Goal: Task Accomplishment & Management: Manage account settings

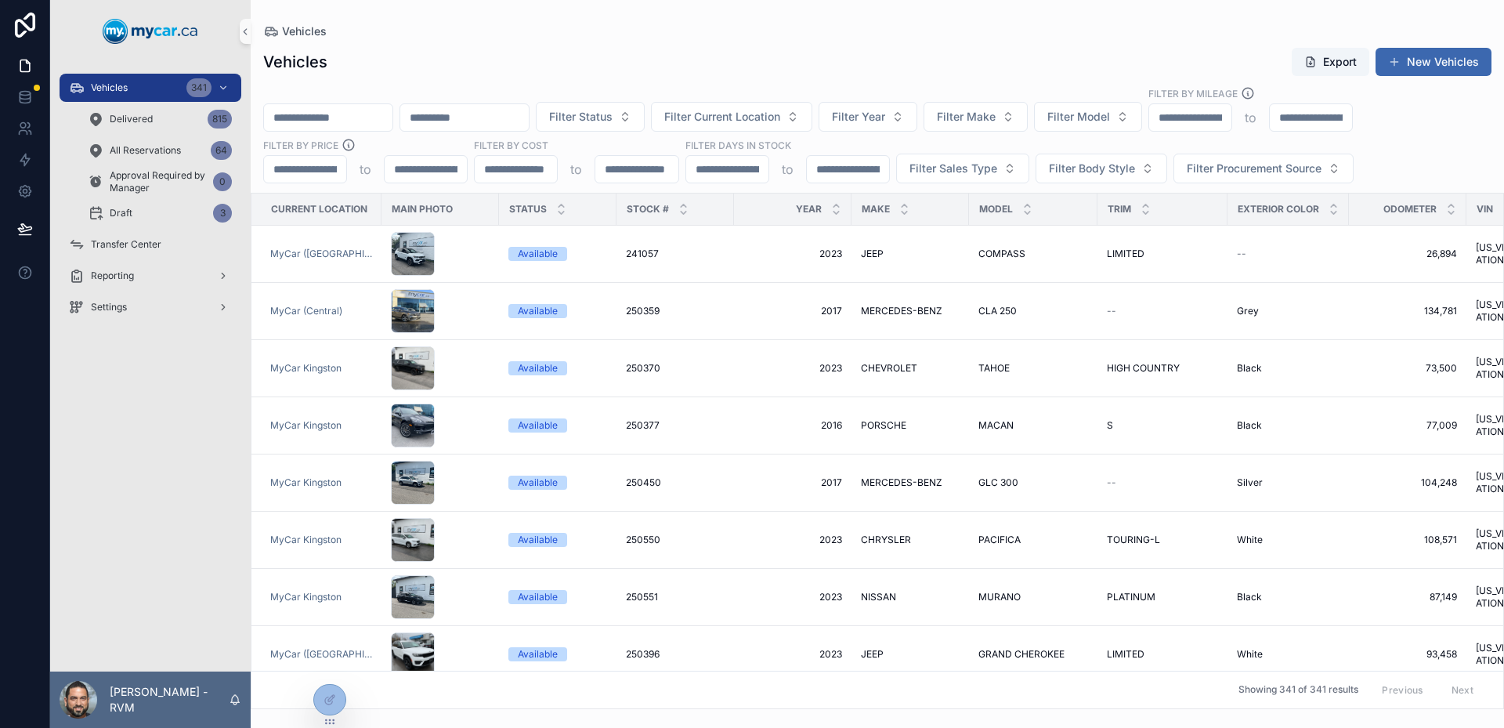
click at [602, 45] on div "Vehicles Export New Vehicles Filter Status Filter Current Location Filter Year …" at bounding box center [877, 373] width 1253 height 671
click at [364, 117] on input "scrollable content" at bounding box center [328, 118] width 128 height 22
paste input "******"
type input "******"
click at [688, 26] on div "Vehicles" at bounding box center [877, 31] width 1228 height 13
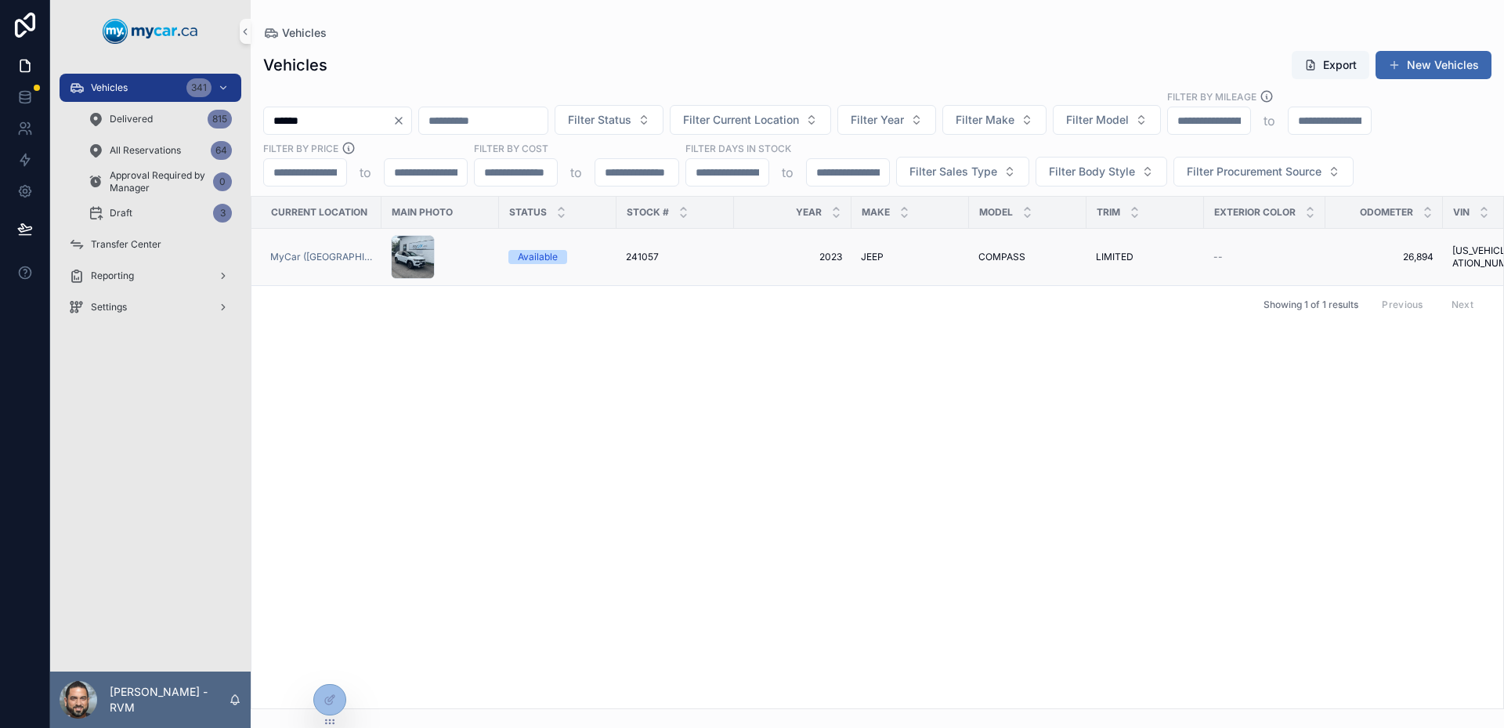
click at [706, 244] on td "241057 241057" at bounding box center [674, 257] width 117 height 57
click at [696, 261] on div "241057 241057" at bounding box center [675, 257] width 99 height 13
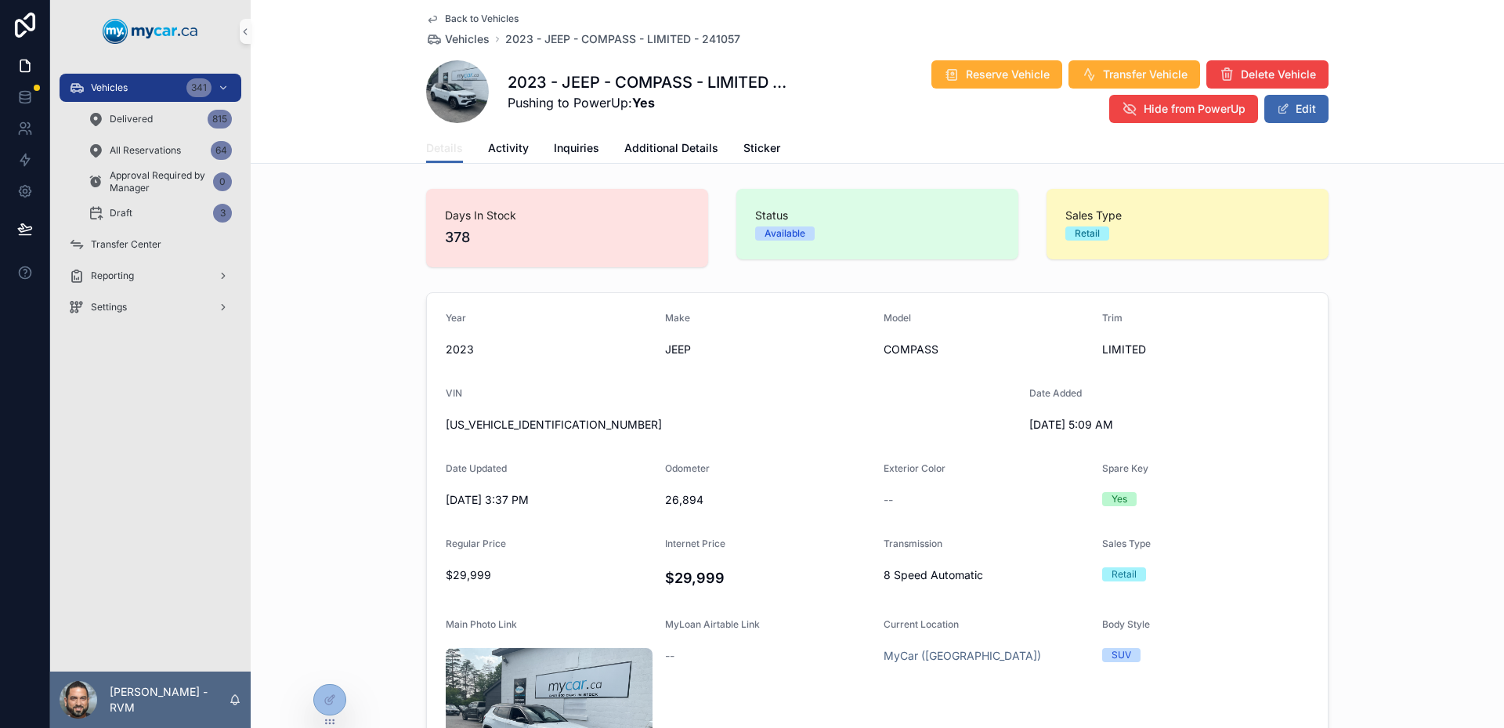
click at [446, 145] on span "Details" at bounding box center [444, 148] width 37 height 16
click at [1103, 475] on div "Spare Key" at bounding box center [1205, 471] width 207 height 19
drag, startPoint x: 1103, startPoint y: 475, endPoint x: 1136, endPoint y: 475, distance: 32.1
click at [1136, 475] on div "Spare Key" at bounding box center [1205, 471] width 207 height 19
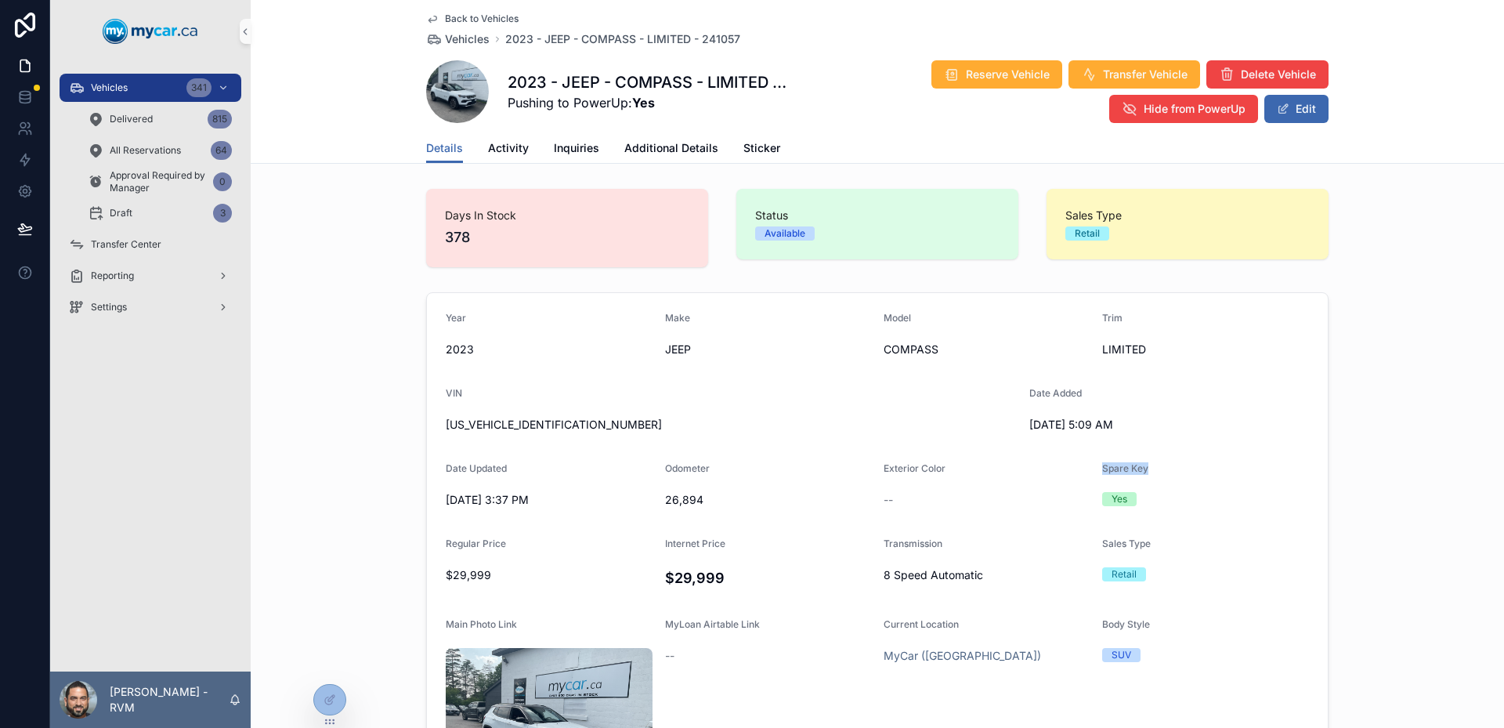
drag, startPoint x: 1136, startPoint y: 475, endPoint x: 1110, endPoint y: 467, distance: 27.0
click at [1110, 467] on div "Spare Key" at bounding box center [1205, 471] width 207 height 19
click at [1110, 467] on span "Spare Key" at bounding box center [1125, 468] width 46 height 12
drag, startPoint x: 999, startPoint y: 550, endPoint x: 886, endPoint y: 534, distance: 114.6
click at [887, 534] on form "Year [DATE] Make JEEP Model COMPASS Trim LIMITED VIN [US_VEHICLE_IDENTIFICATION…" at bounding box center [877, 597] width 901 height 608
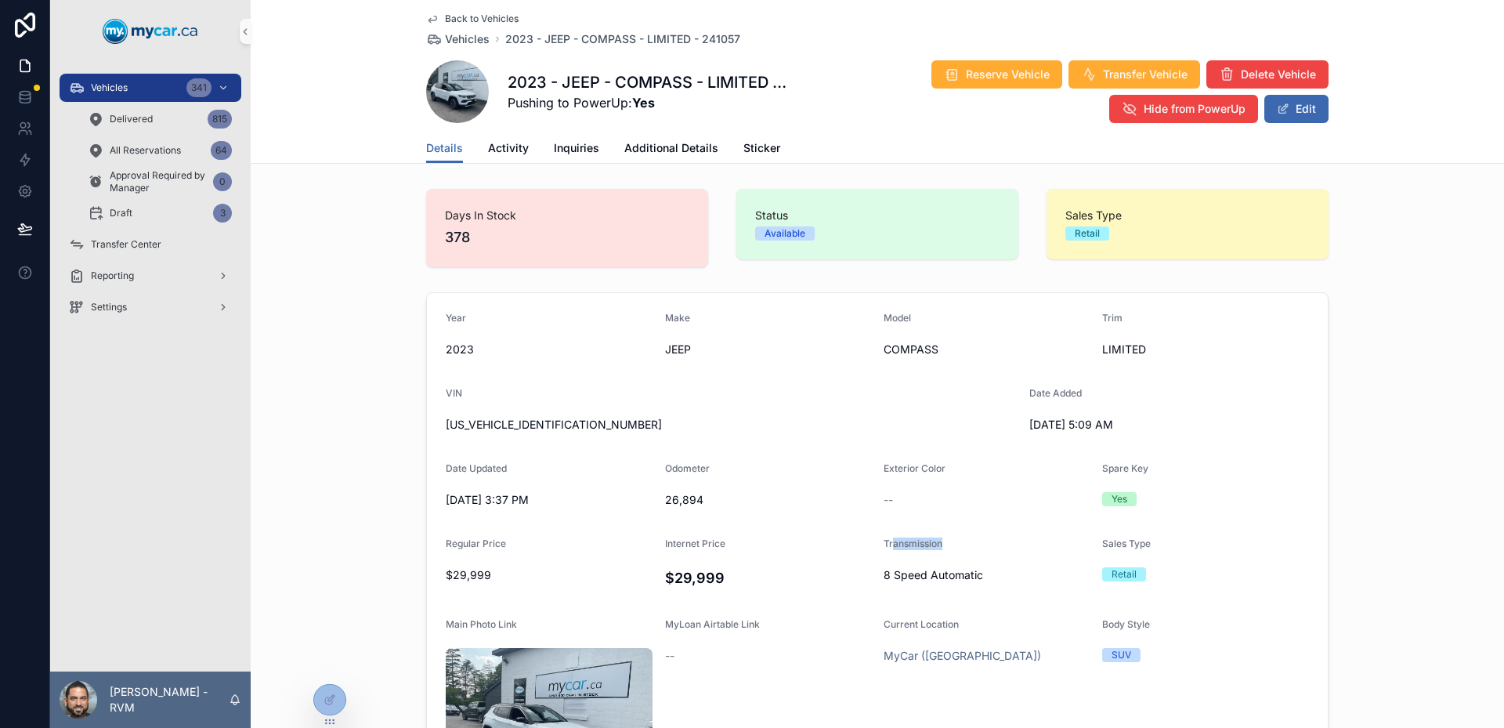
click at [886, 534] on form "Year [DATE] Make JEEP Model COMPASS Trim LIMITED VIN [US_VEHICLE_IDENTIFICATION…" at bounding box center [877, 597] width 901 height 608
drag, startPoint x: 940, startPoint y: 571, endPoint x: 974, endPoint y: 577, distance: 35.0
click at [970, 577] on form "Year [DATE] Make JEEP Model COMPASS Trim LIMITED VIN [US_VEHICLE_IDENTIFICATION…" at bounding box center [877, 597] width 901 height 608
click at [974, 577] on span "8 Speed Automatic" at bounding box center [986, 575] width 206 height 16
click at [651, 159] on link "Additional Details" at bounding box center [671, 149] width 94 height 31
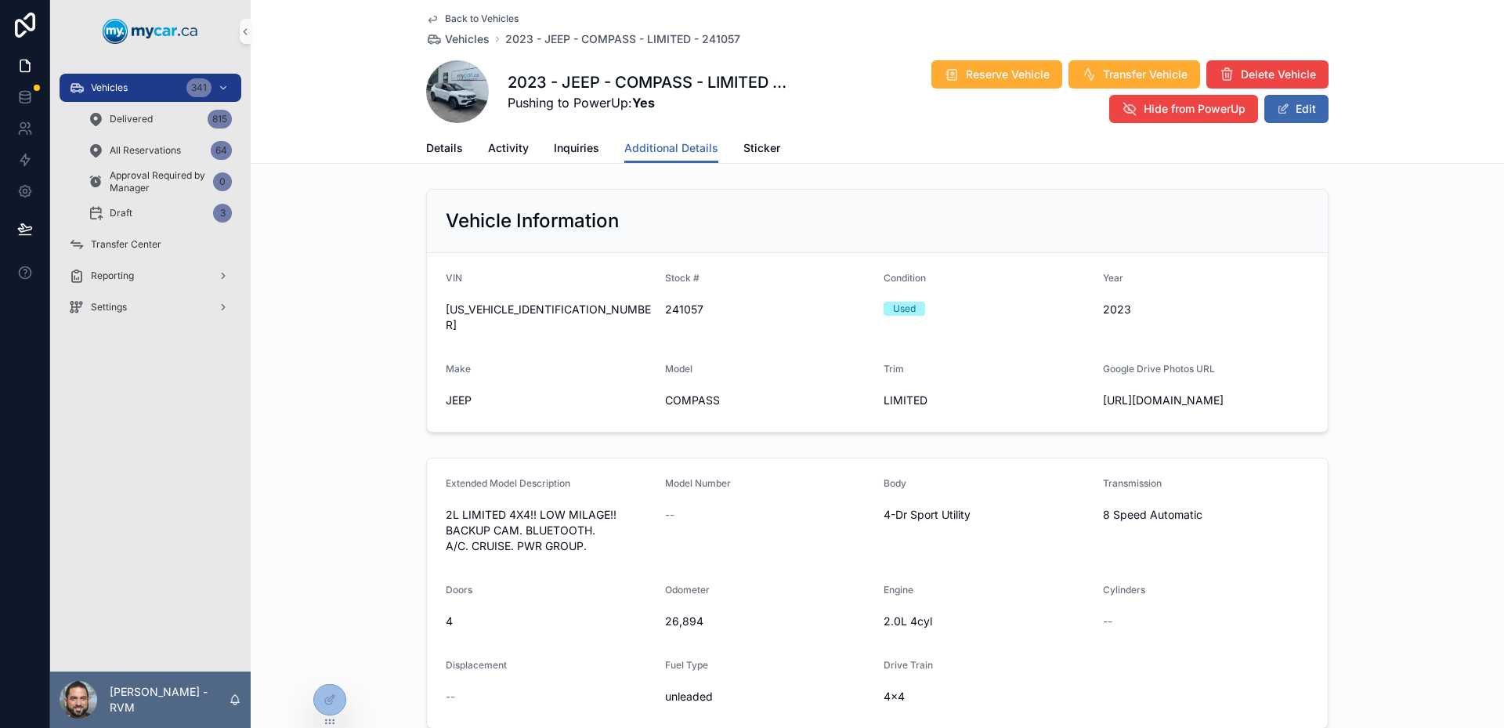
drag, startPoint x: 466, startPoint y: 267, endPoint x: 1225, endPoint y: 428, distance: 775.8
click at [1225, 428] on form "VIN [US_VEHICLE_IDENTIFICATION_NUMBER] Stock # 241057 Condition Used Year [DATE…" at bounding box center [877, 342] width 901 height 179
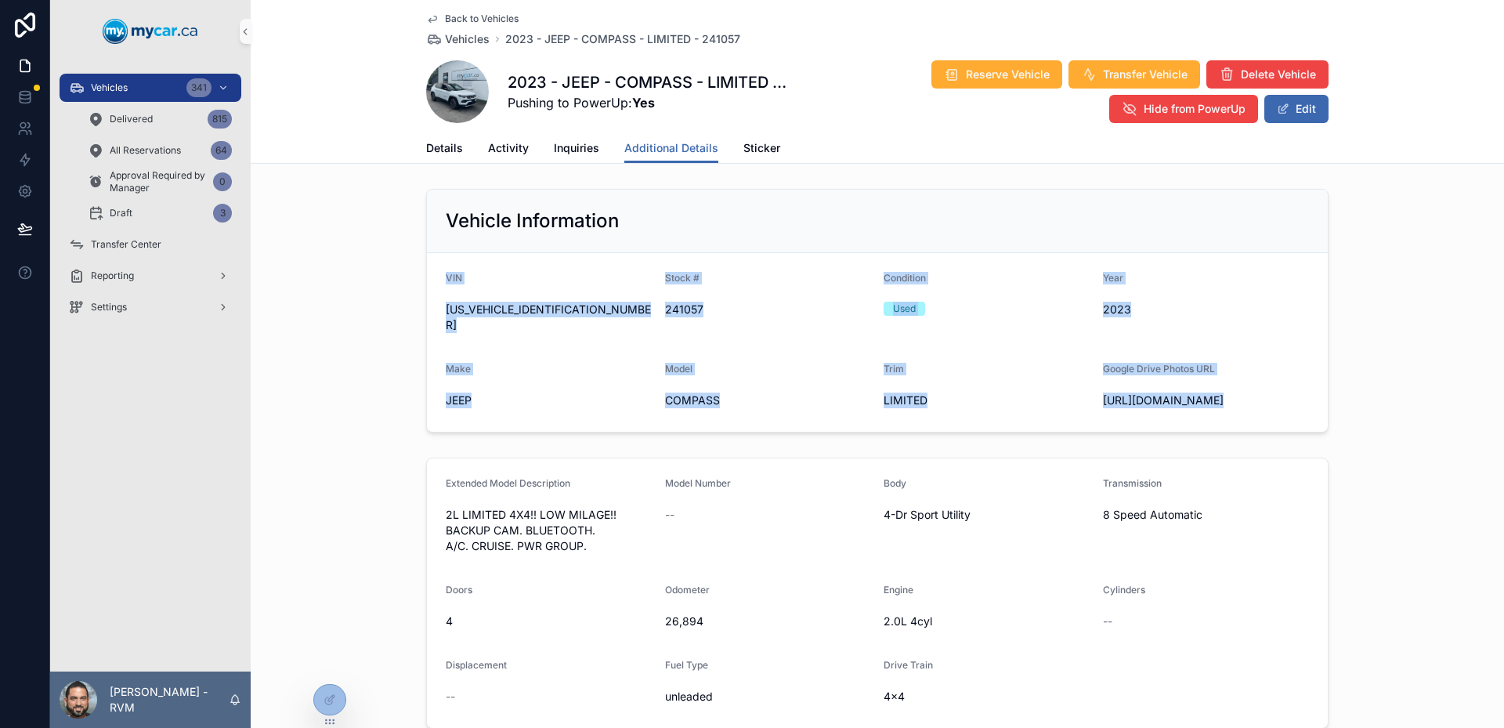
drag, startPoint x: 1225, startPoint y: 428, endPoint x: 442, endPoint y: 266, distance: 799.0
click at [442, 266] on form "VIN [US_VEHICLE_IDENTIFICATION_NUMBER] Stock # 241057 Condition Used Year [DATE…" at bounding box center [877, 342] width 901 height 179
drag, startPoint x: 442, startPoint y: 266, endPoint x: 907, endPoint y: 360, distance: 473.8
click at [906, 360] on form "VIN [US_VEHICLE_IDENTIFICATION_NUMBER] Stock # 241057 Condition Used Year [DATE…" at bounding box center [877, 342] width 901 height 179
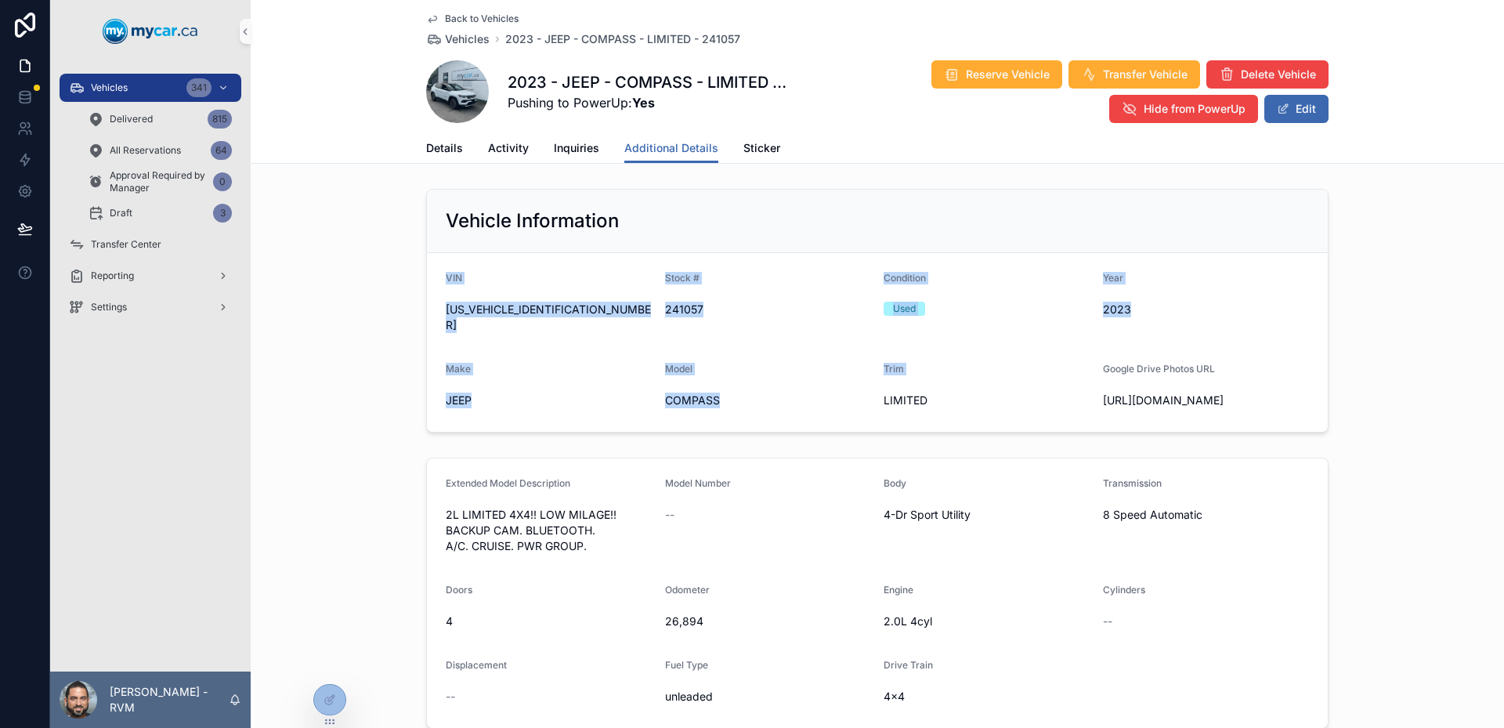
click at [907, 363] on div "Trim" at bounding box center [986, 372] width 207 height 19
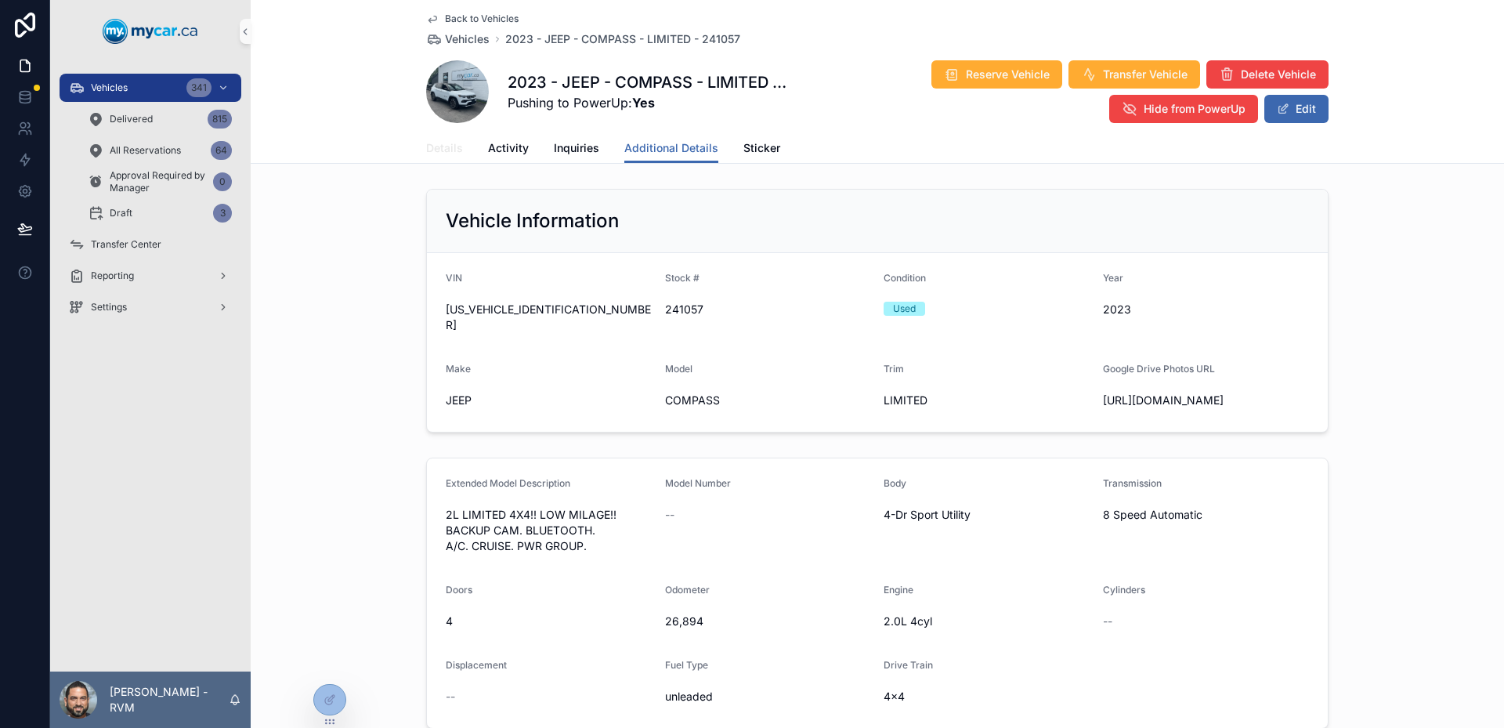
click at [440, 139] on link "Details" at bounding box center [444, 149] width 37 height 31
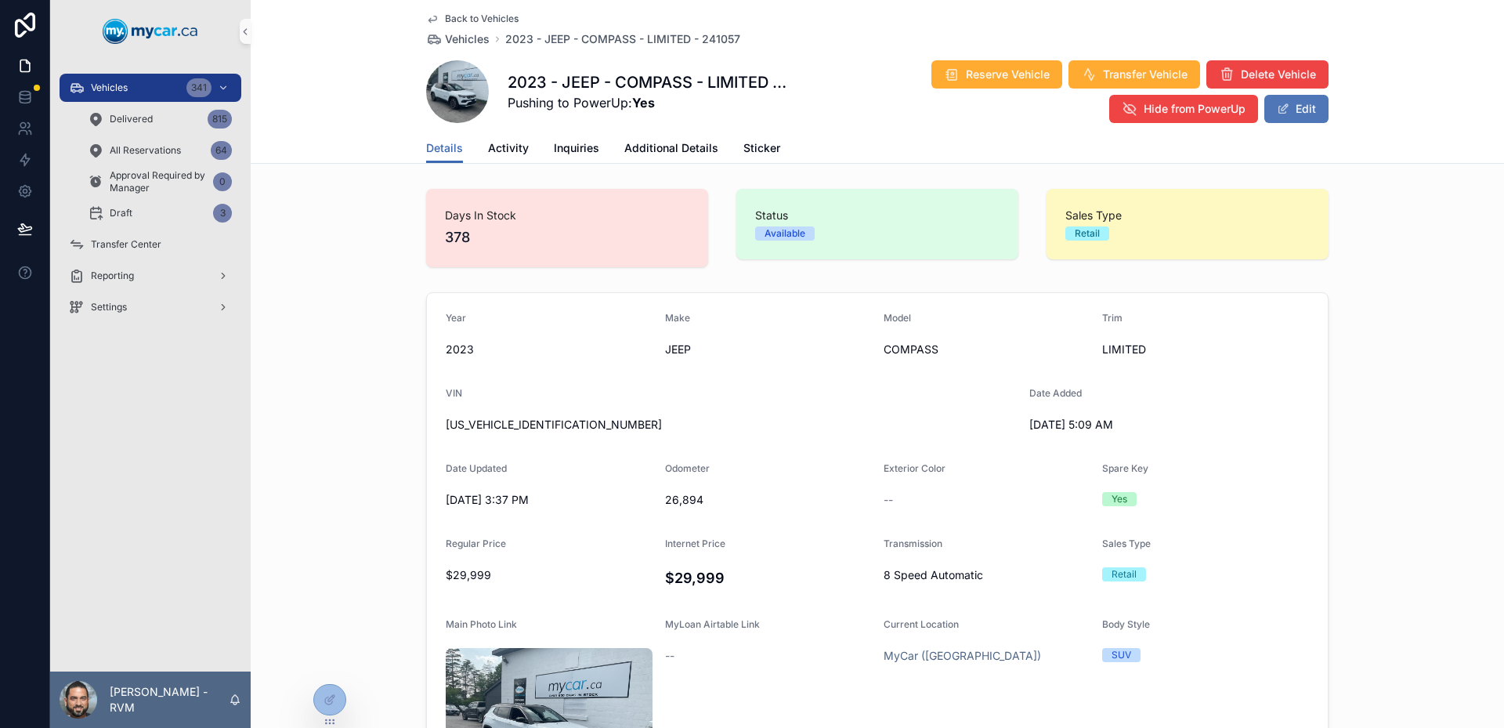
click at [1296, 98] on button "Edit" at bounding box center [1296, 109] width 64 height 28
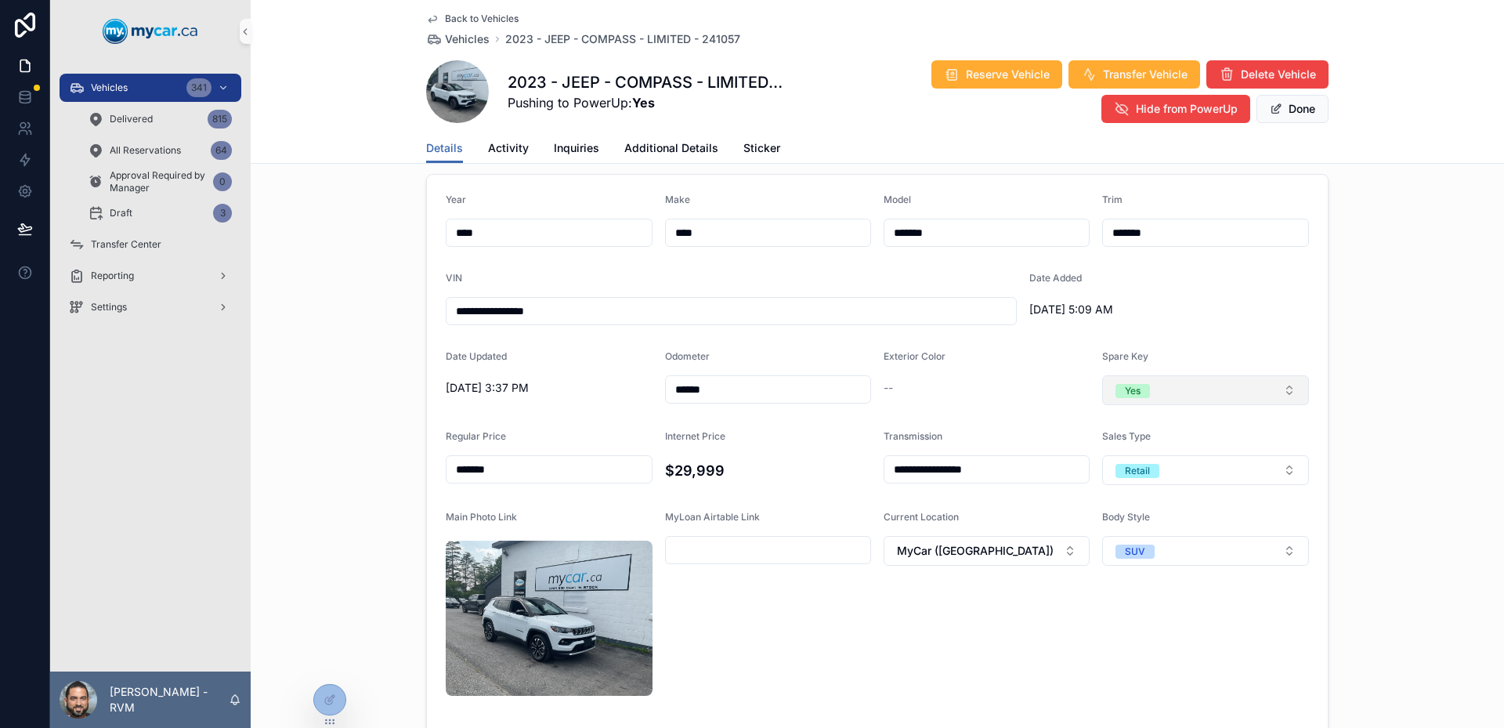
scroll to position [157, 0]
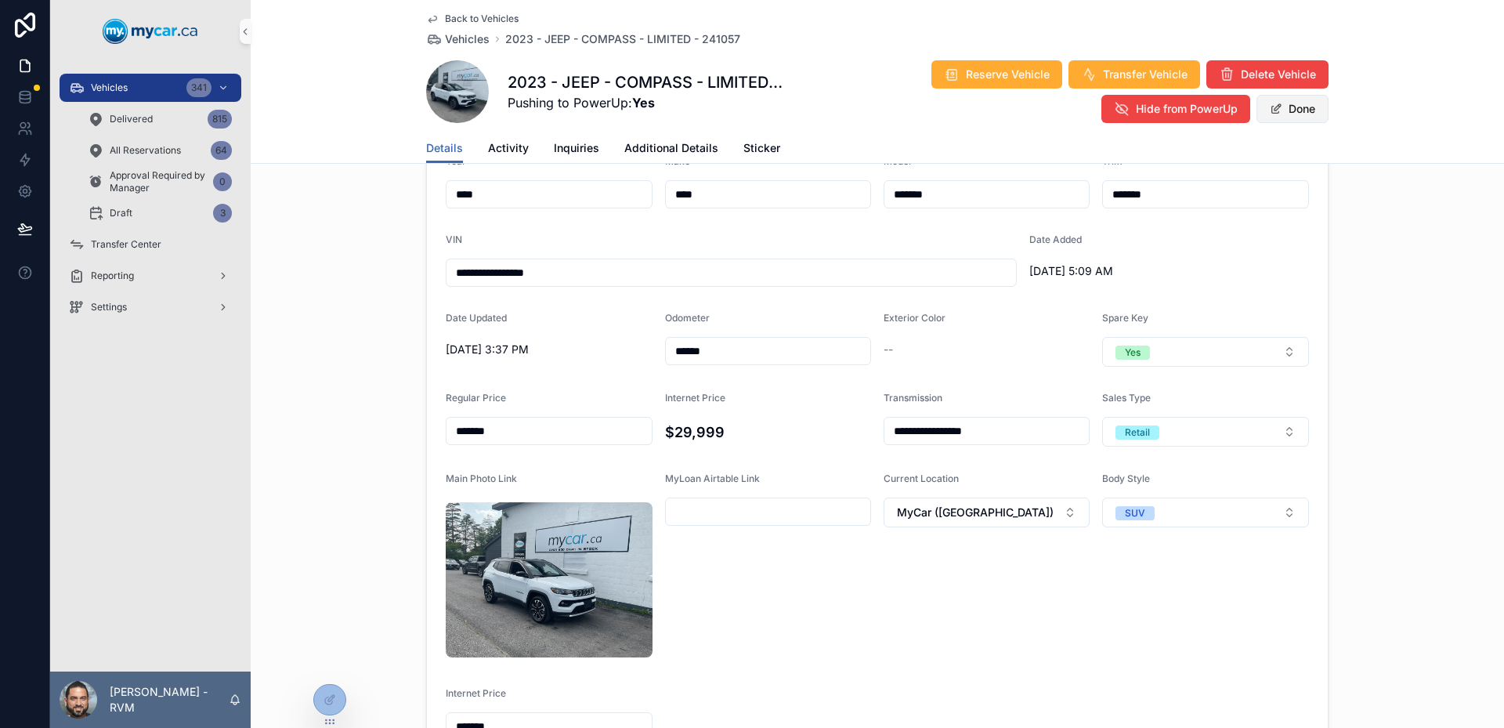
click at [1269, 103] on span "scrollable content" at bounding box center [1275, 109] width 13 height 13
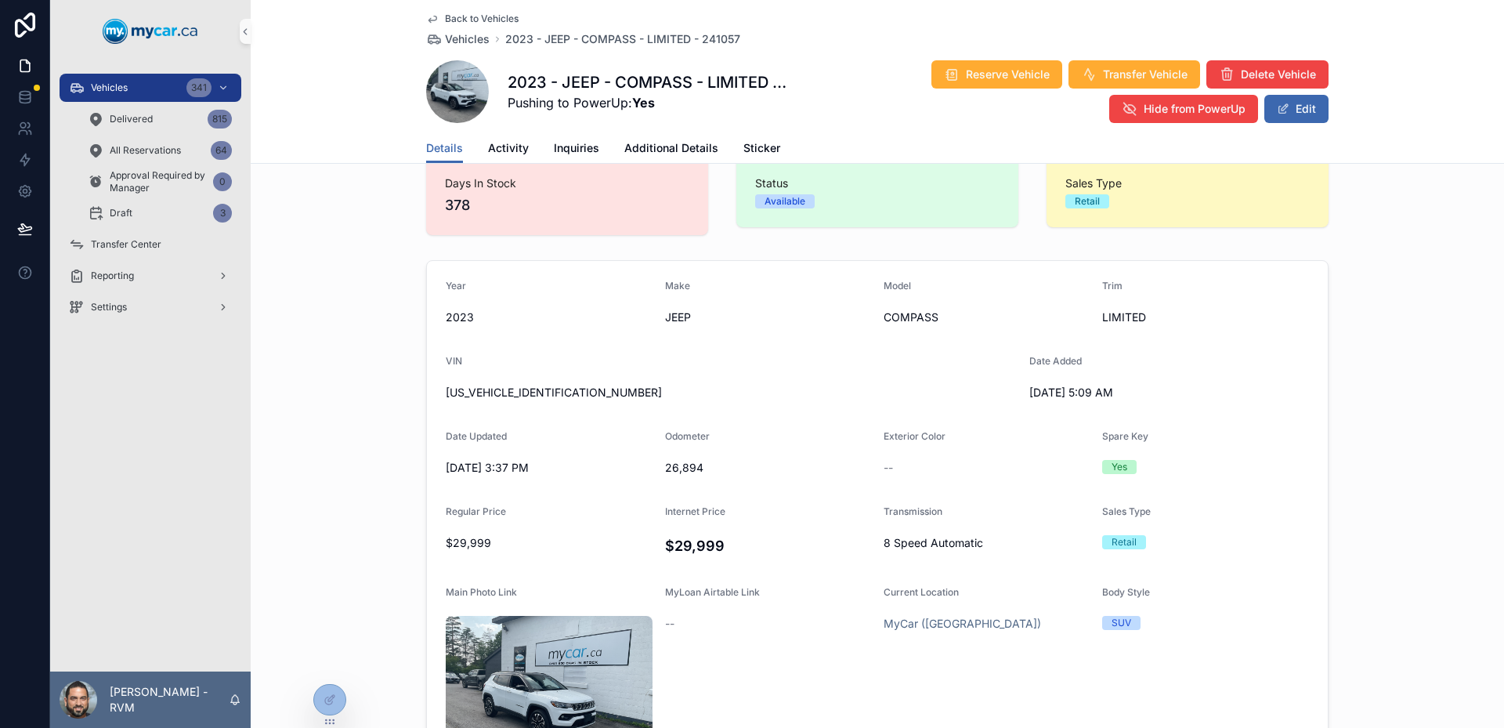
scroll to position [0, 0]
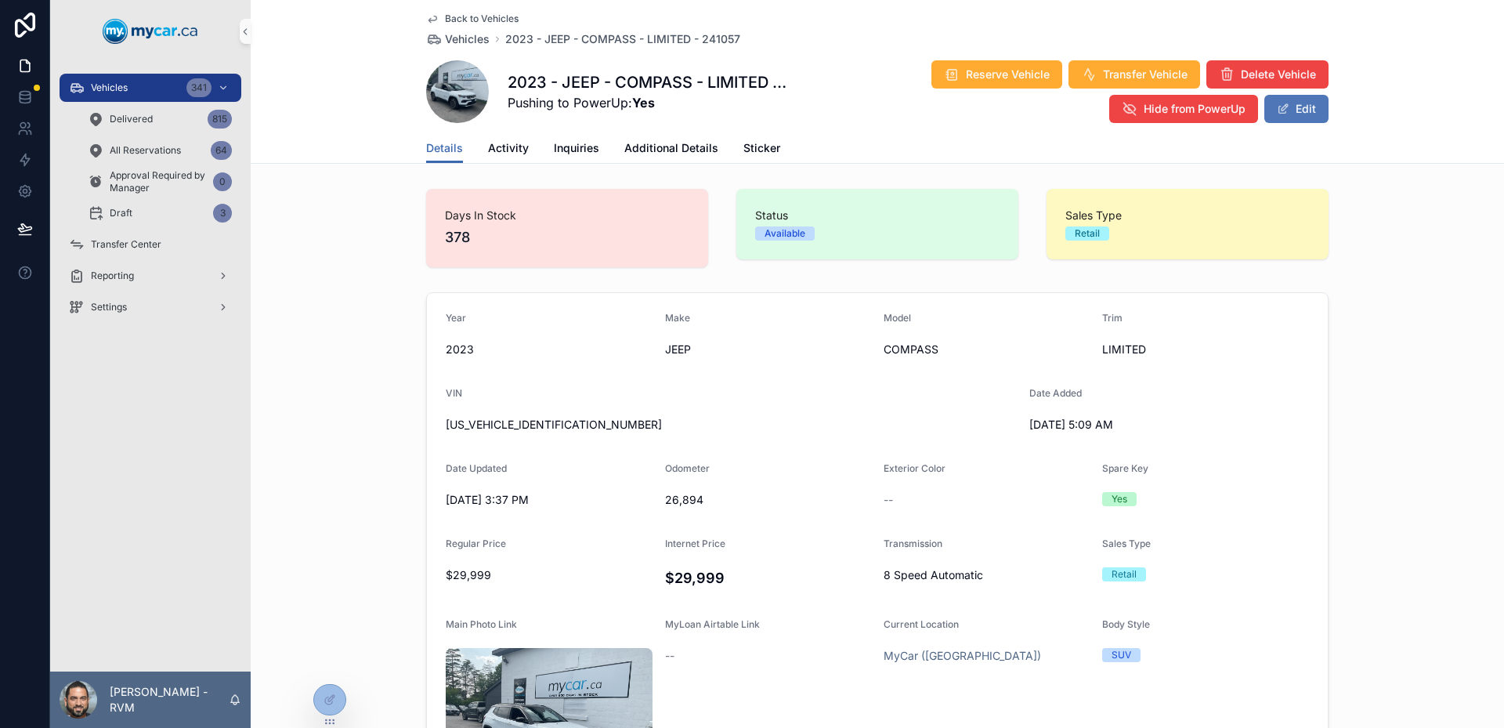
click at [1294, 107] on button "Edit" at bounding box center [1296, 109] width 64 height 28
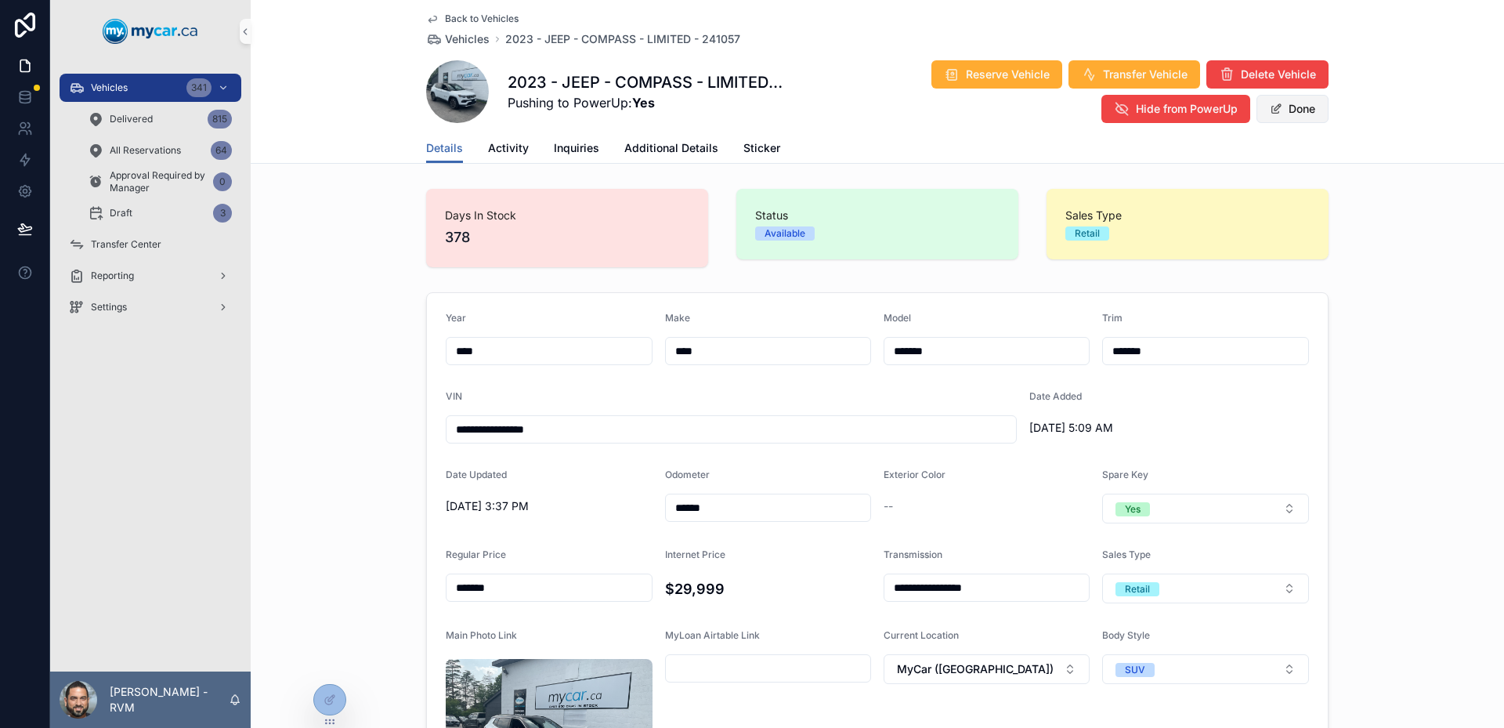
click at [1269, 120] on button "Done" at bounding box center [1292, 109] width 72 height 28
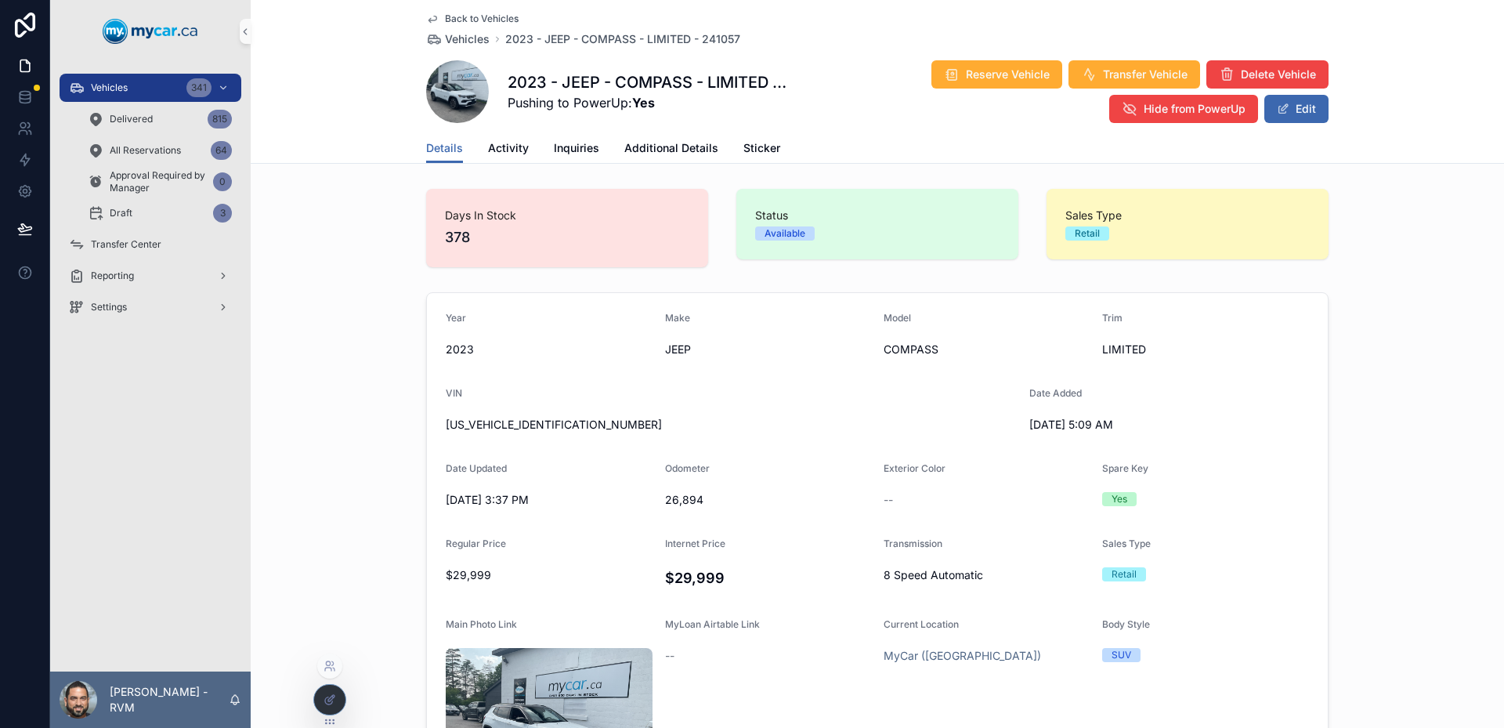
click at [322, 710] on div at bounding box center [329, 699] width 31 height 30
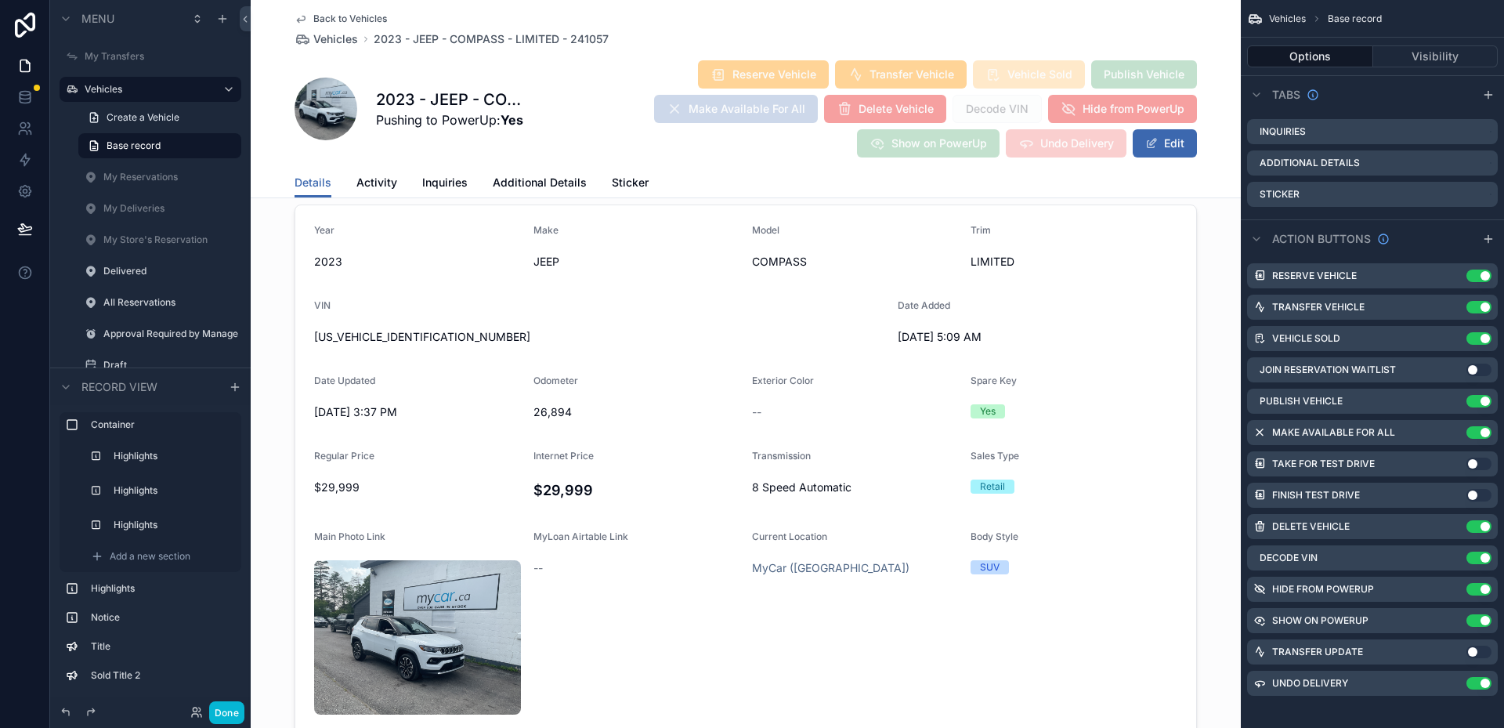
scroll to position [1880, 0]
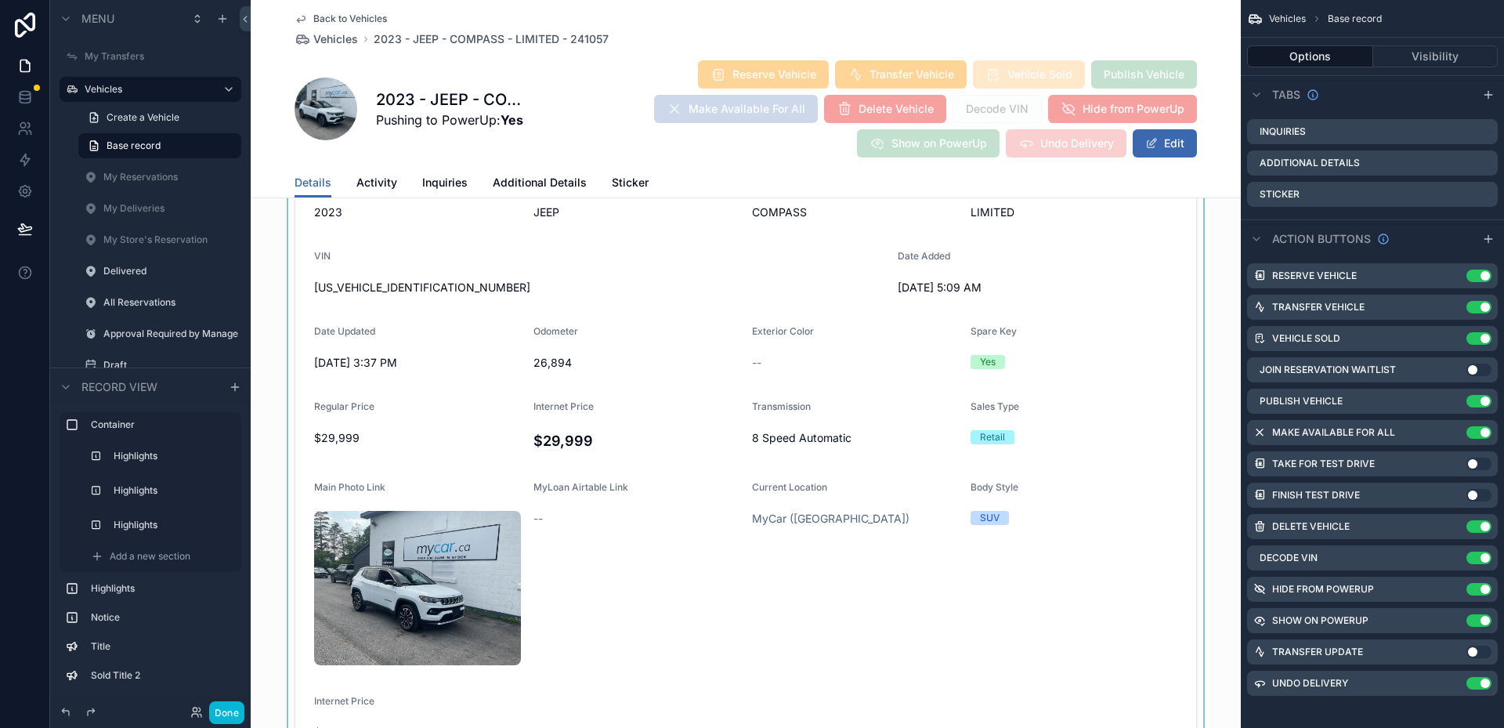
click at [699, 471] on div "scrollable content" at bounding box center [746, 460] width 990 height 623
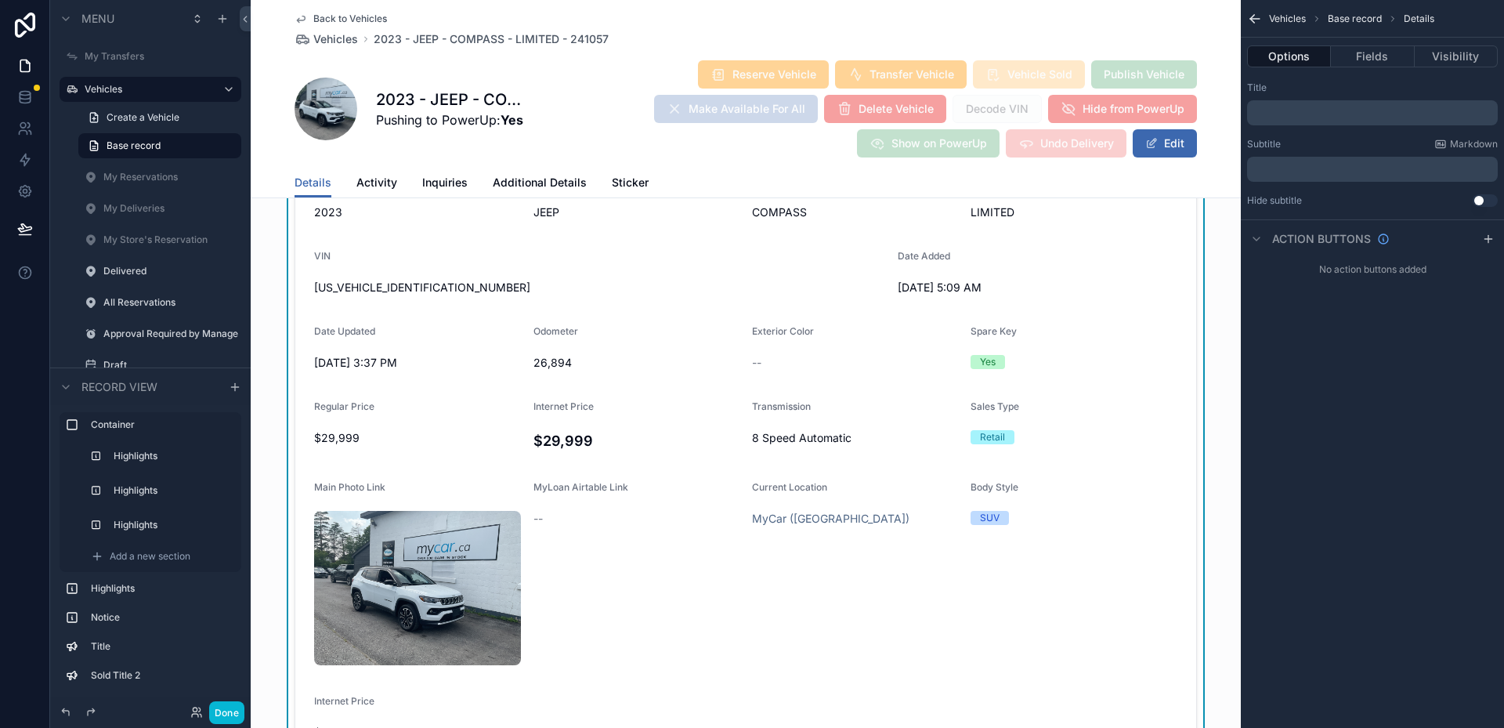
scroll to position [0, 0]
click at [1363, 61] on button "Fields" at bounding box center [1372, 56] width 83 height 22
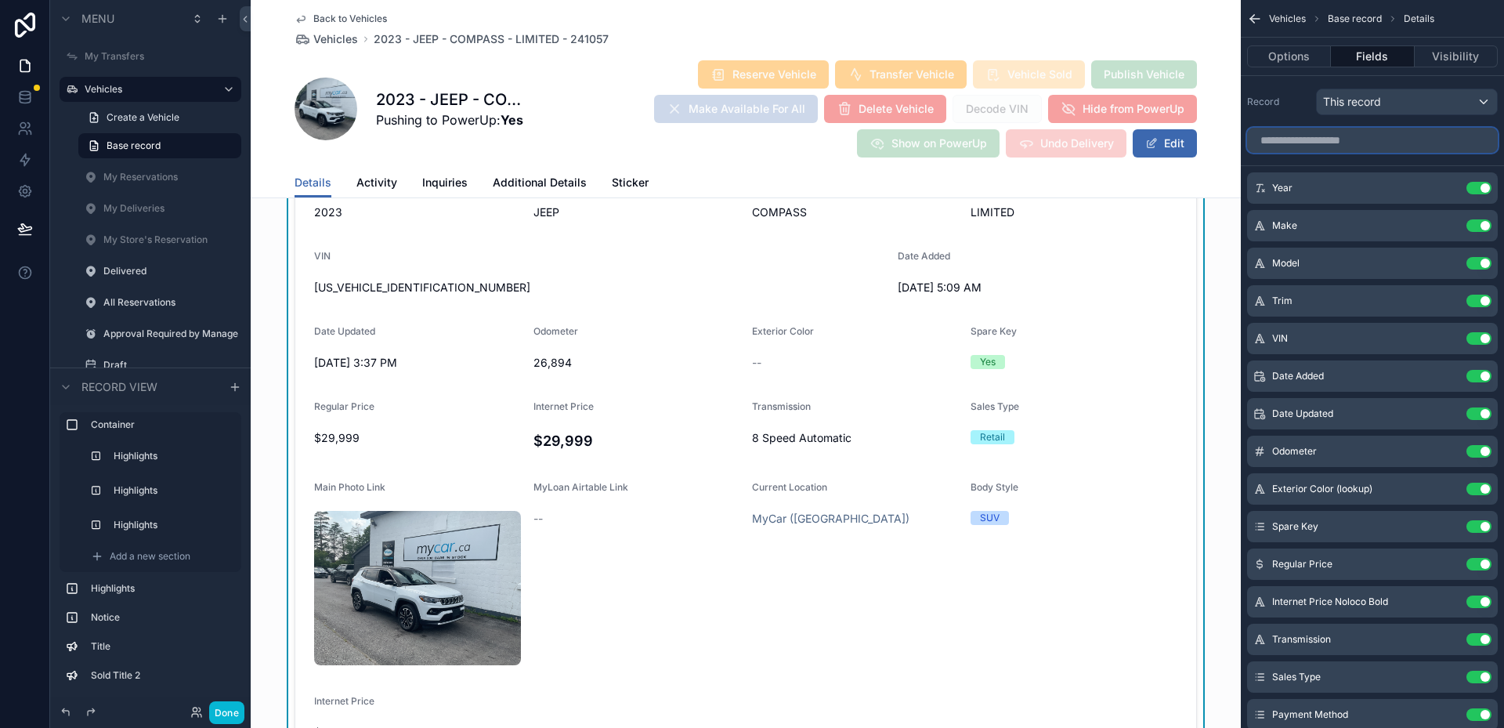
click at [1331, 132] on input "scrollable content" at bounding box center [1372, 140] width 251 height 25
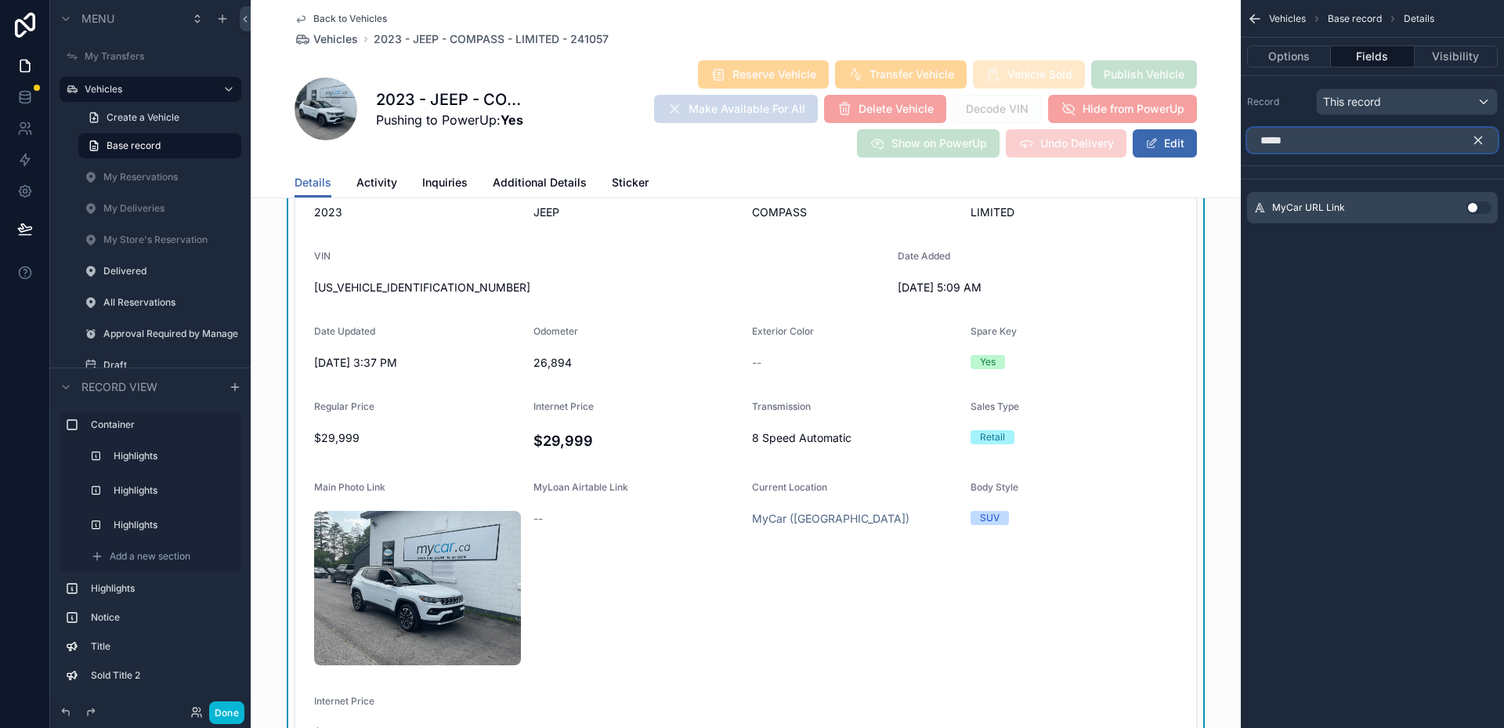
type input "*****"
click at [1472, 211] on button "Use setting" at bounding box center [1478, 207] width 25 height 13
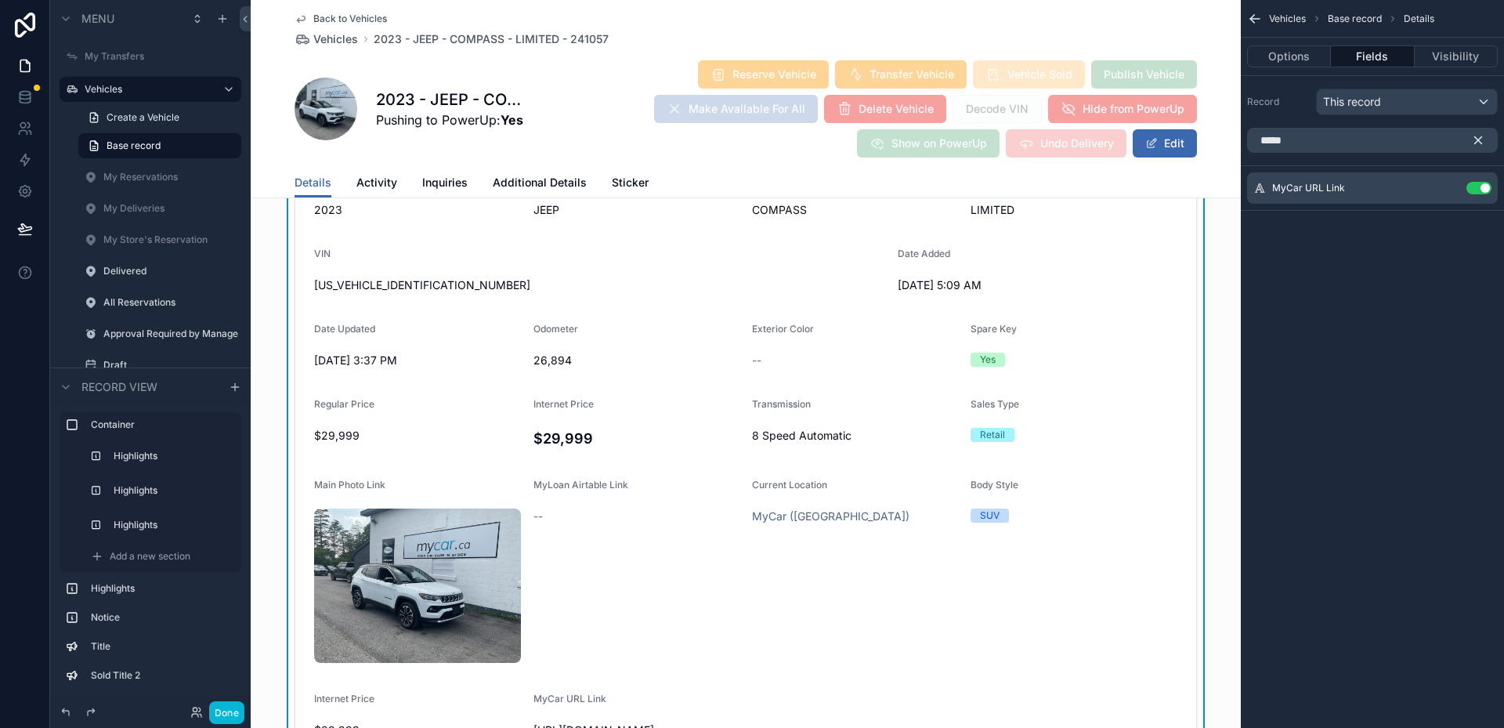
scroll to position [1942, 0]
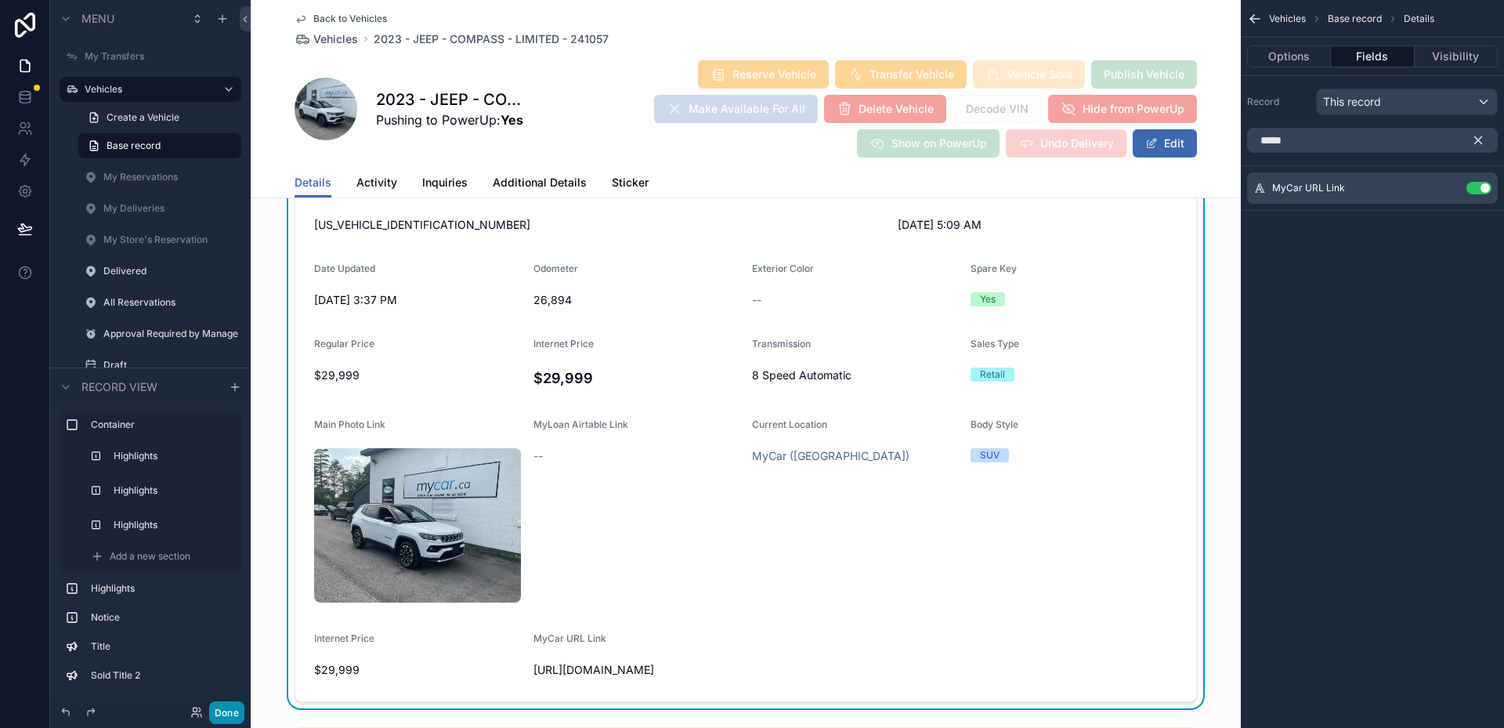
click at [218, 711] on button "Done" at bounding box center [226, 712] width 35 height 23
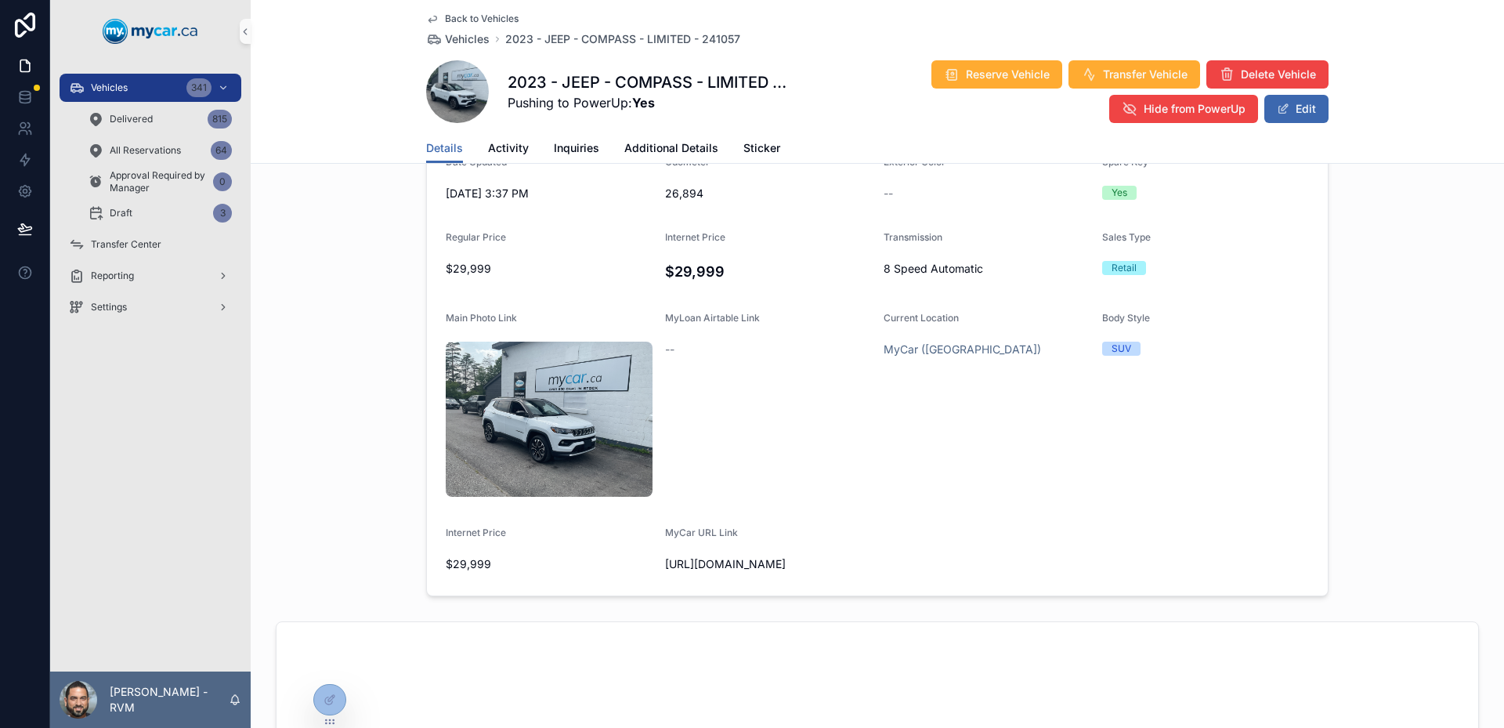
scroll to position [237, 0]
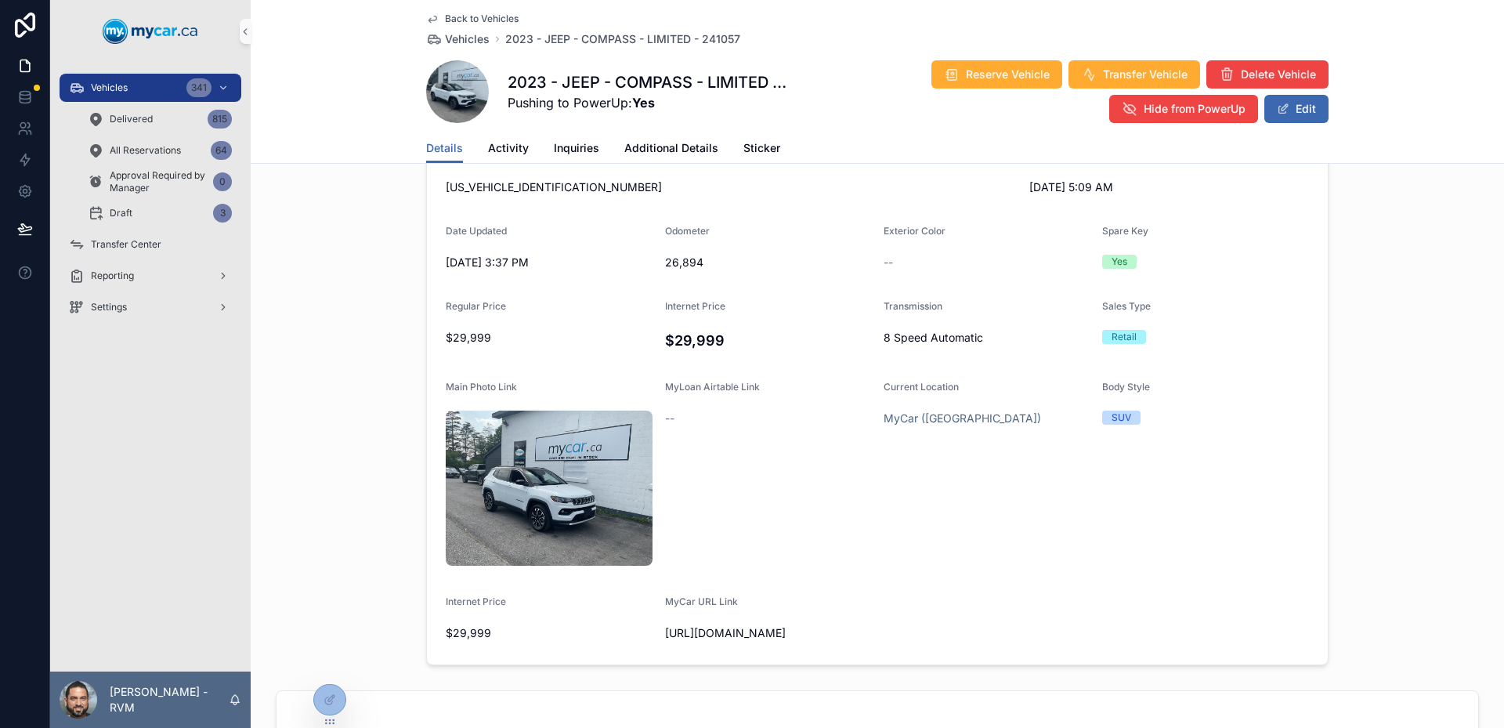
drag, startPoint x: 708, startPoint y: 503, endPoint x: 653, endPoint y: 493, distance: 55.6
click at [653, 493] on form "Year [DATE] Make JEEP Model COMPASS Trim LIMITED VIN [US_VEHICLE_IDENTIFICATION…" at bounding box center [877, 360] width 901 height 608
copy span "[URL][DOMAIN_NAME]"
click at [763, 411] on div "--" at bounding box center [768, 418] width 207 height 16
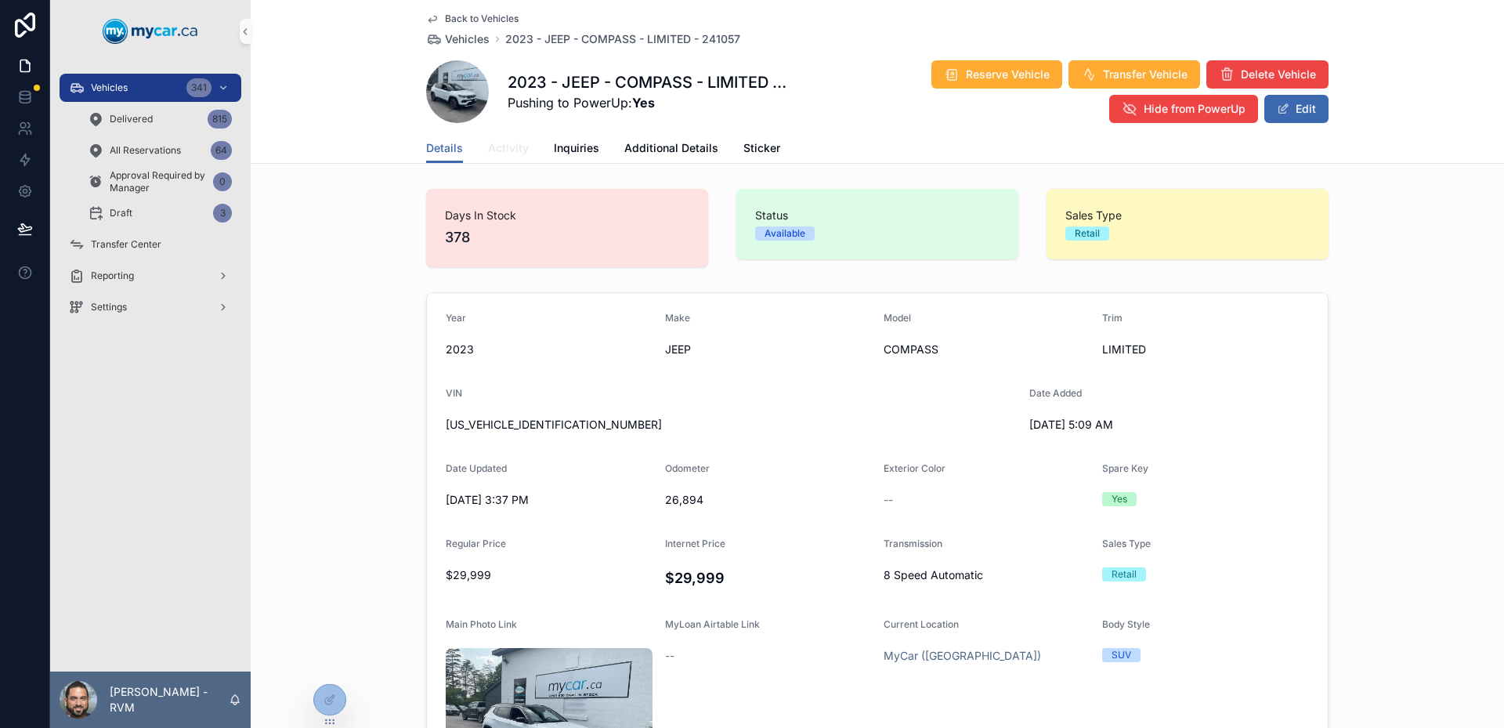
click at [488, 147] on span "Activity" at bounding box center [508, 148] width 41 height 16
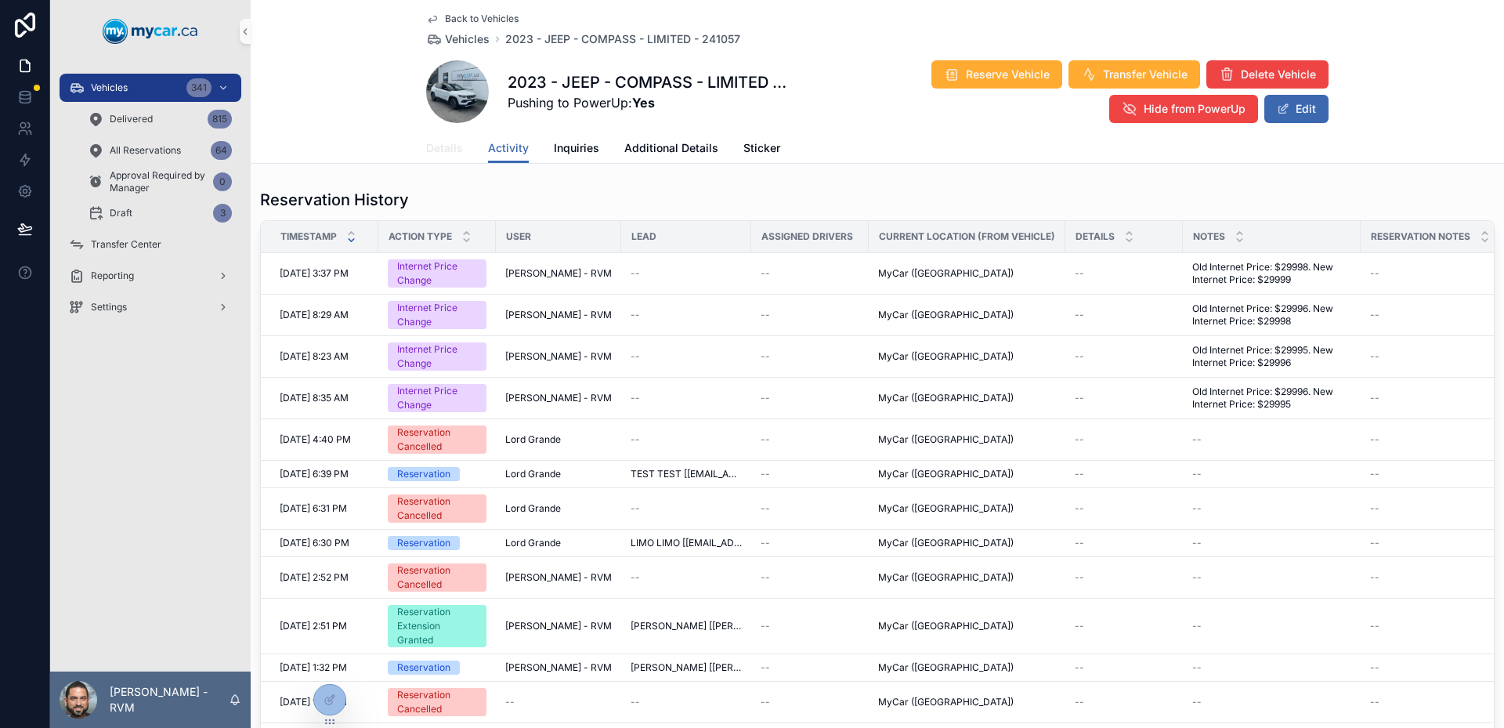
click at [438, 156] on link "Details" at bounding box center [444, 149] width 37 height 31
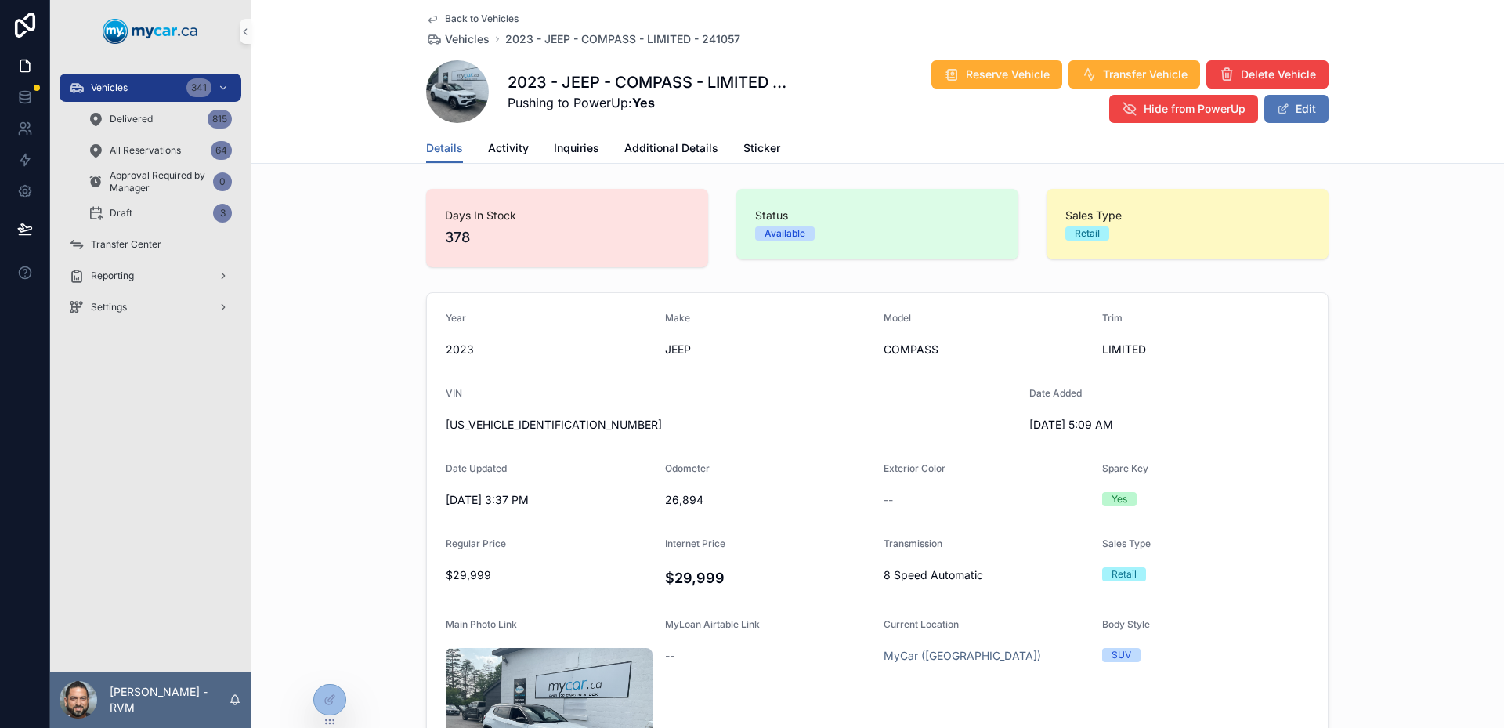
click at [1299, 107] on button "Edit" at bounding box center [1296, 109] width 64 height 28
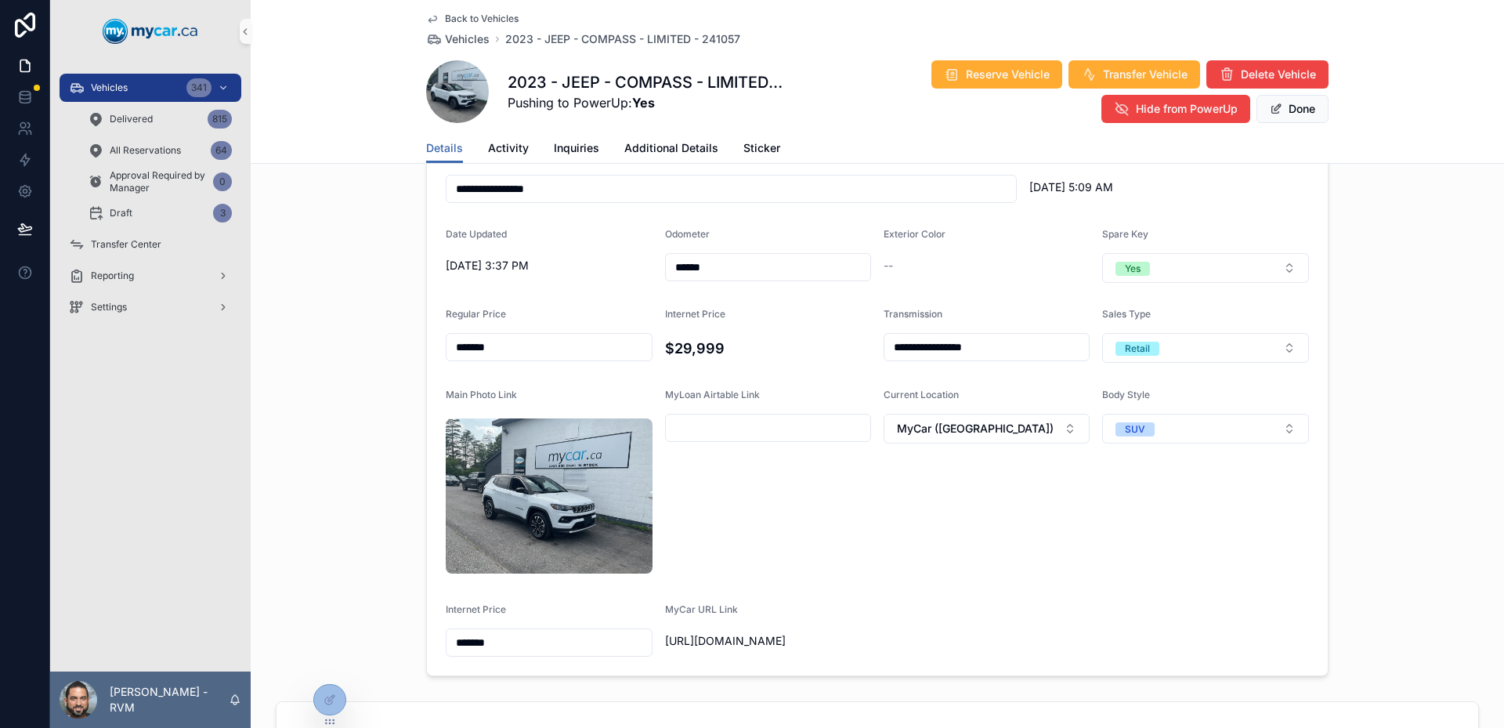
scroll to position [313, 0]
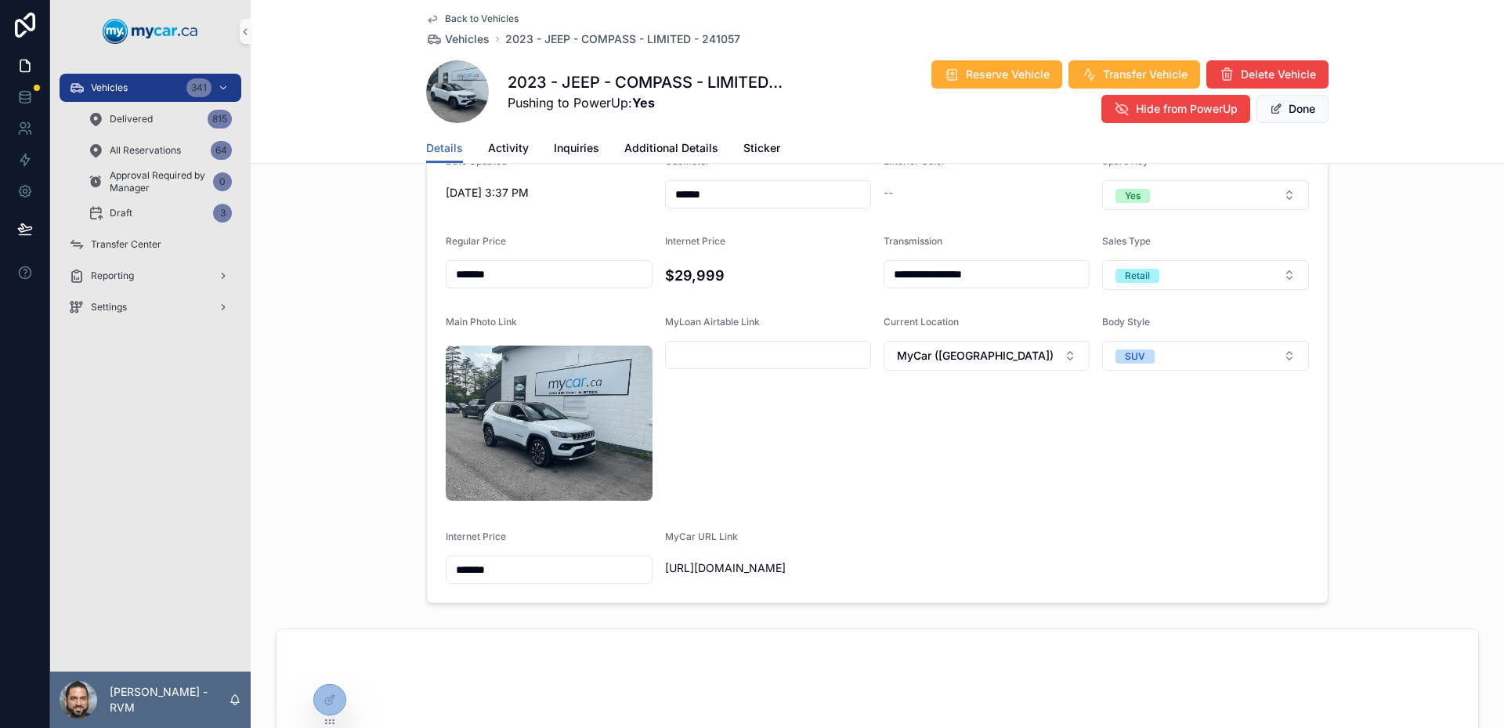
click at [581, 558] on input "*******" at bounding box center [548, 569] width 205 height 22
type input "*******"
click at [500, 263] on input "*******" at bounding box center [548, 274] width 205 height 22
type input "*******"
click at [1292, 127] on div "Back to Vehicles Vehicles 2023 - JEEP - COMPASS - LIMITED - 241057 2023 - JEEP …" at bounding box center [877, 66] width 902 height 133
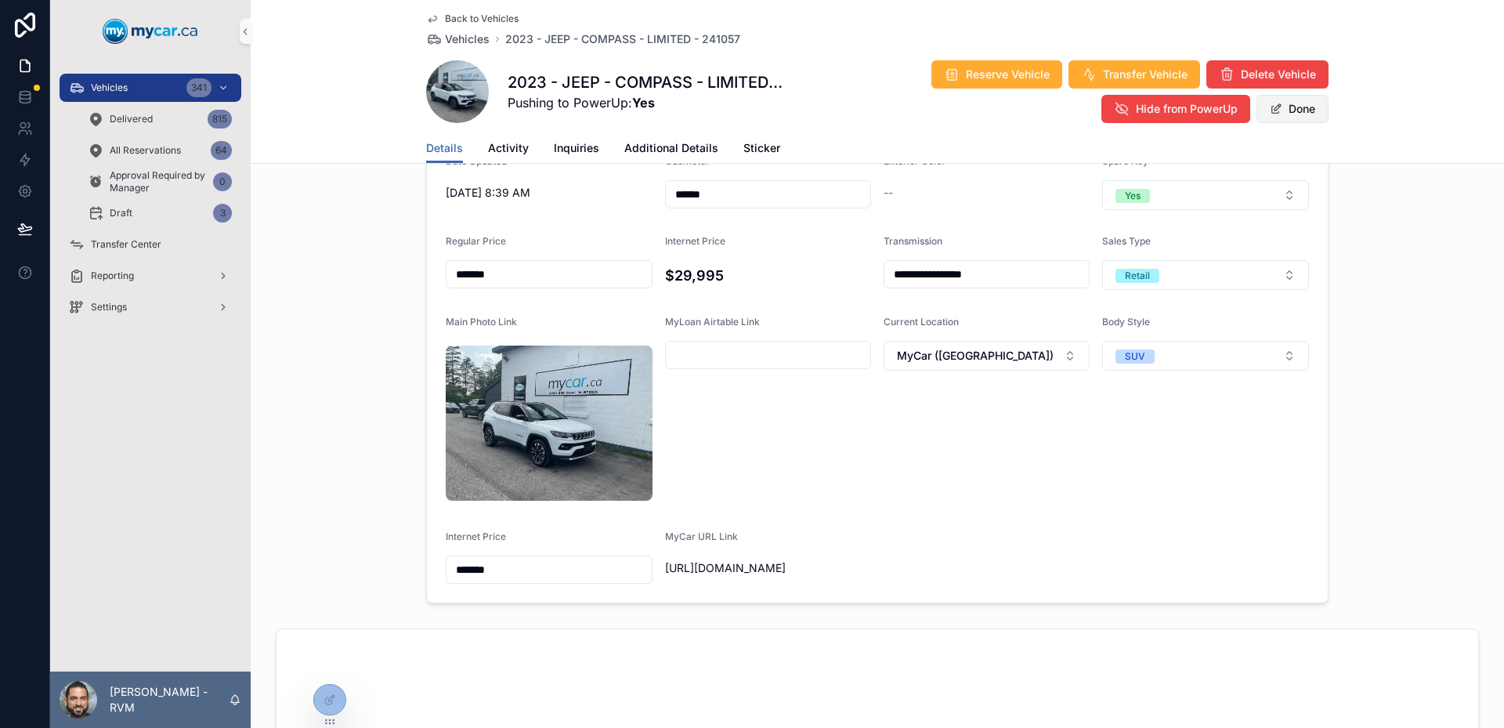
click at [1284, 114] on button "Done" at bounding box center [1292, 109] width 72 height 28
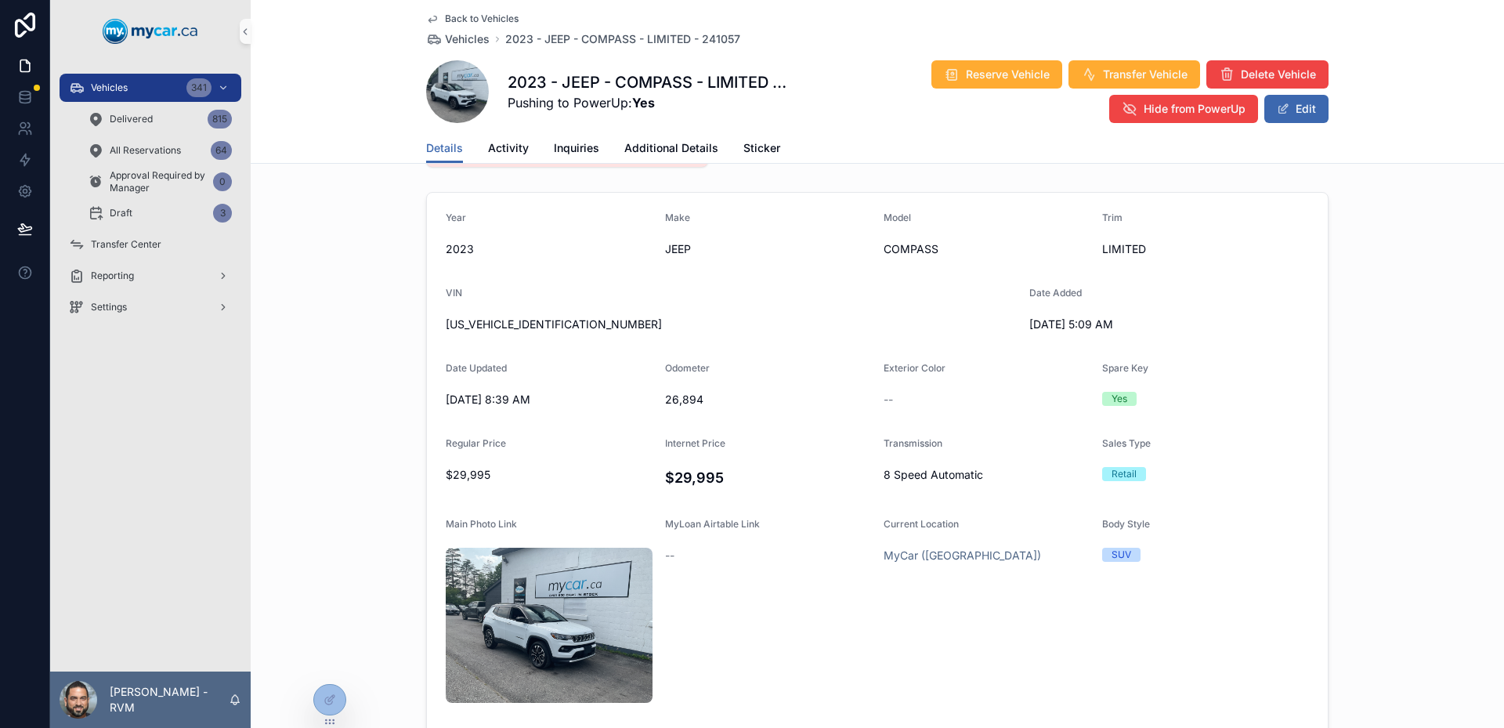
scroll to position [0, 0]
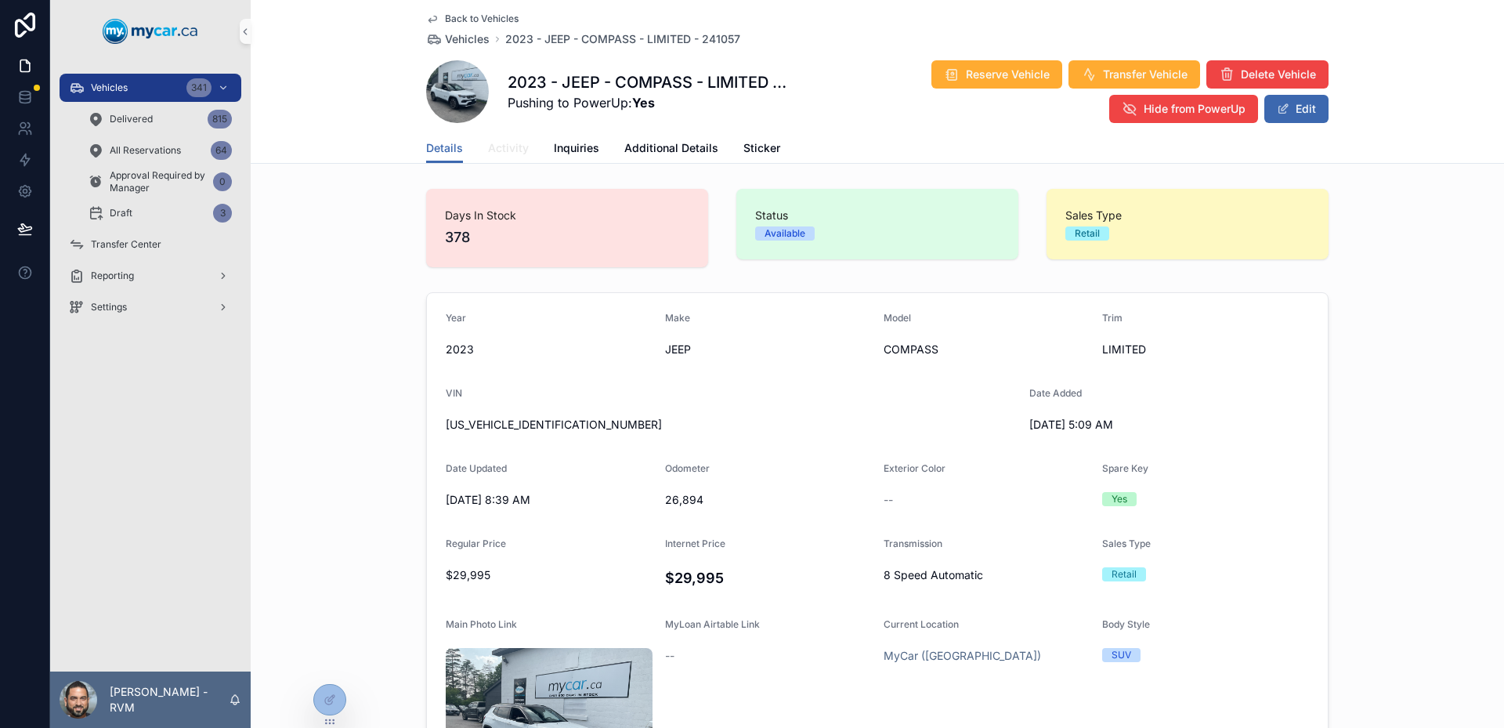
click at [508, 149] on span "Activity" at bounding box center [508, 148] width 41 height 16
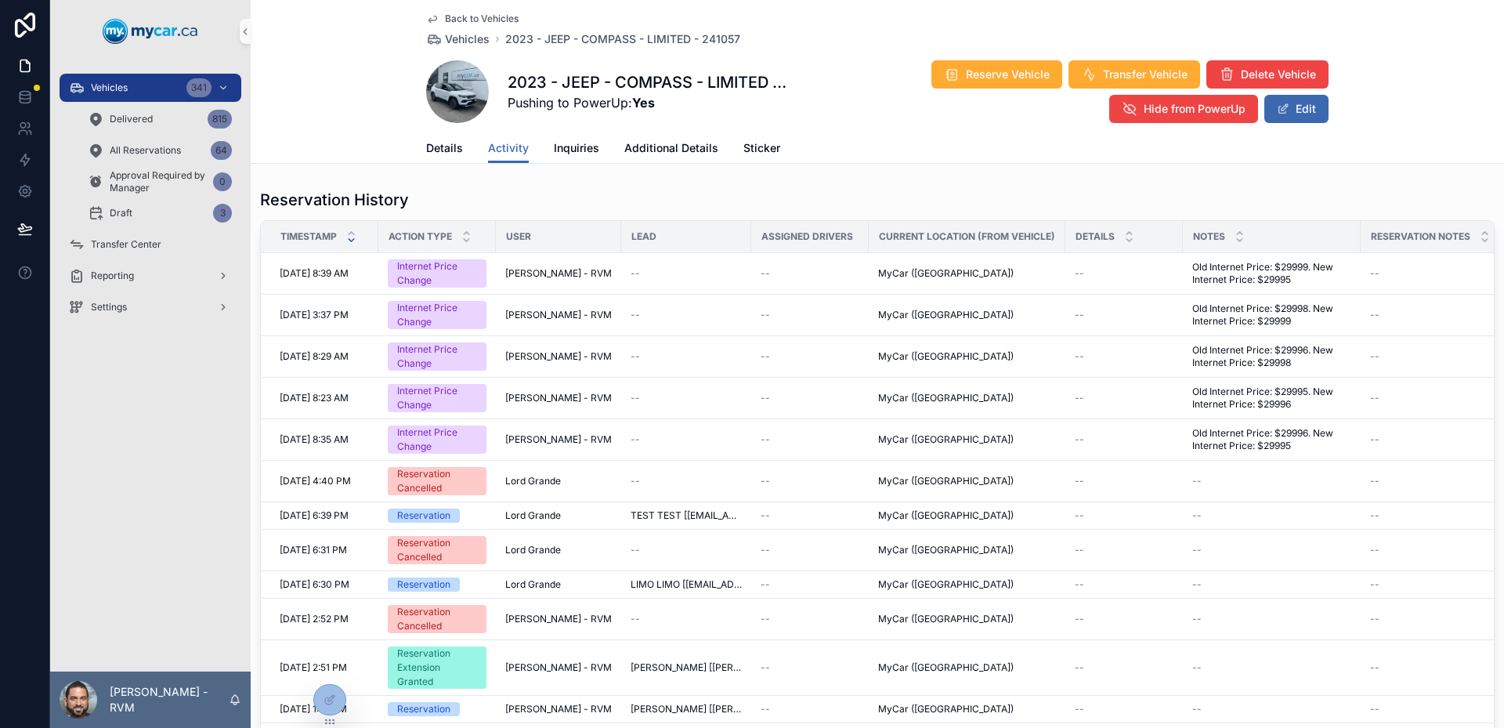
drag, startPoint x: 1041, startPoint y: 131, endPoint x: 1000, endPoint y: 145, distance: 43.1
click at [1038, 132] on div "Back to Vehicles Vehicles 2023 - JEEP - COMPASS - LIMITED - 241057 2023 - JEEP …" at bounding box center [877, 66] width 902 height 133
click at [434, 150] on span "Details" at bounding box center [444, 148] width 37 height 16
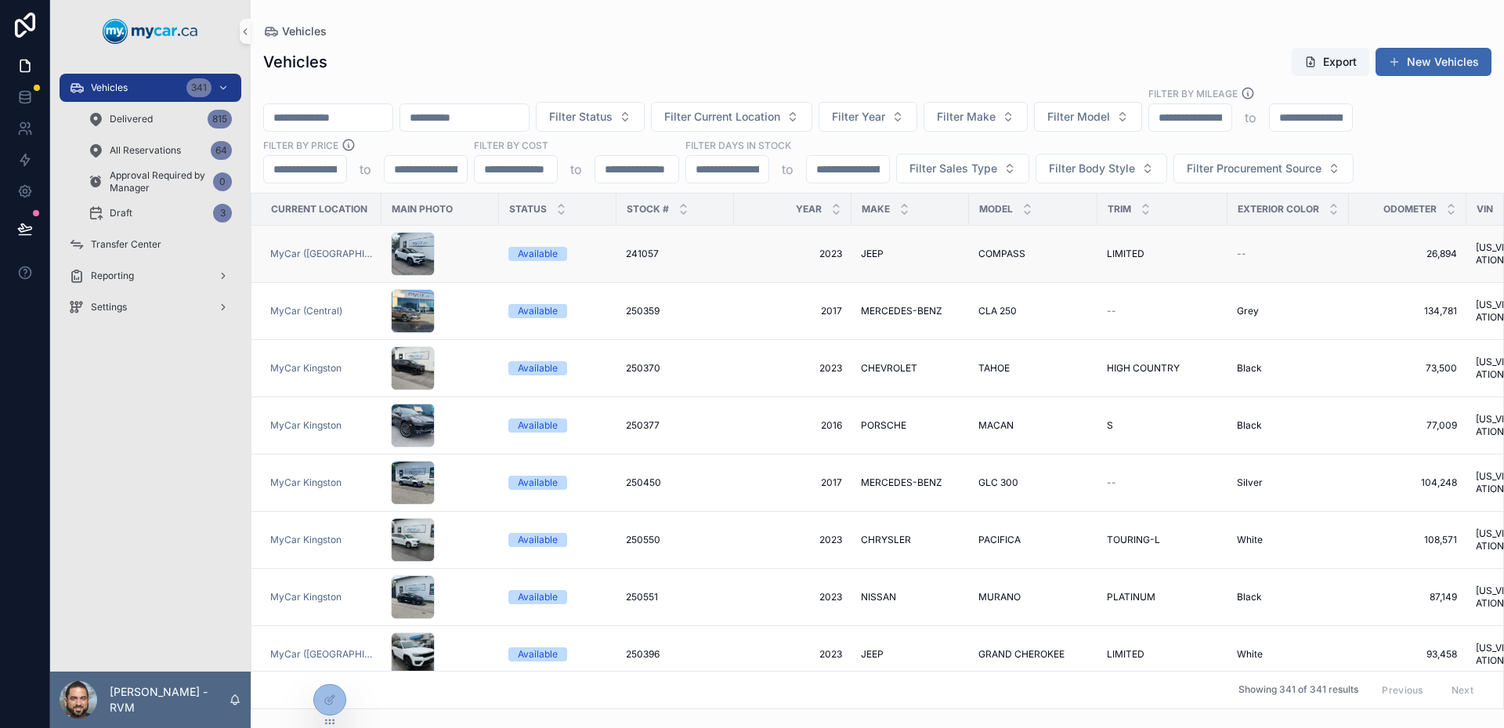
click at [727, 262] on td "241057 241057" at bounding box center [674, 254] width 117 height 57
click at [459, 250] on div "scrollable content" at bounding box center [440, 254] width 99 height 44
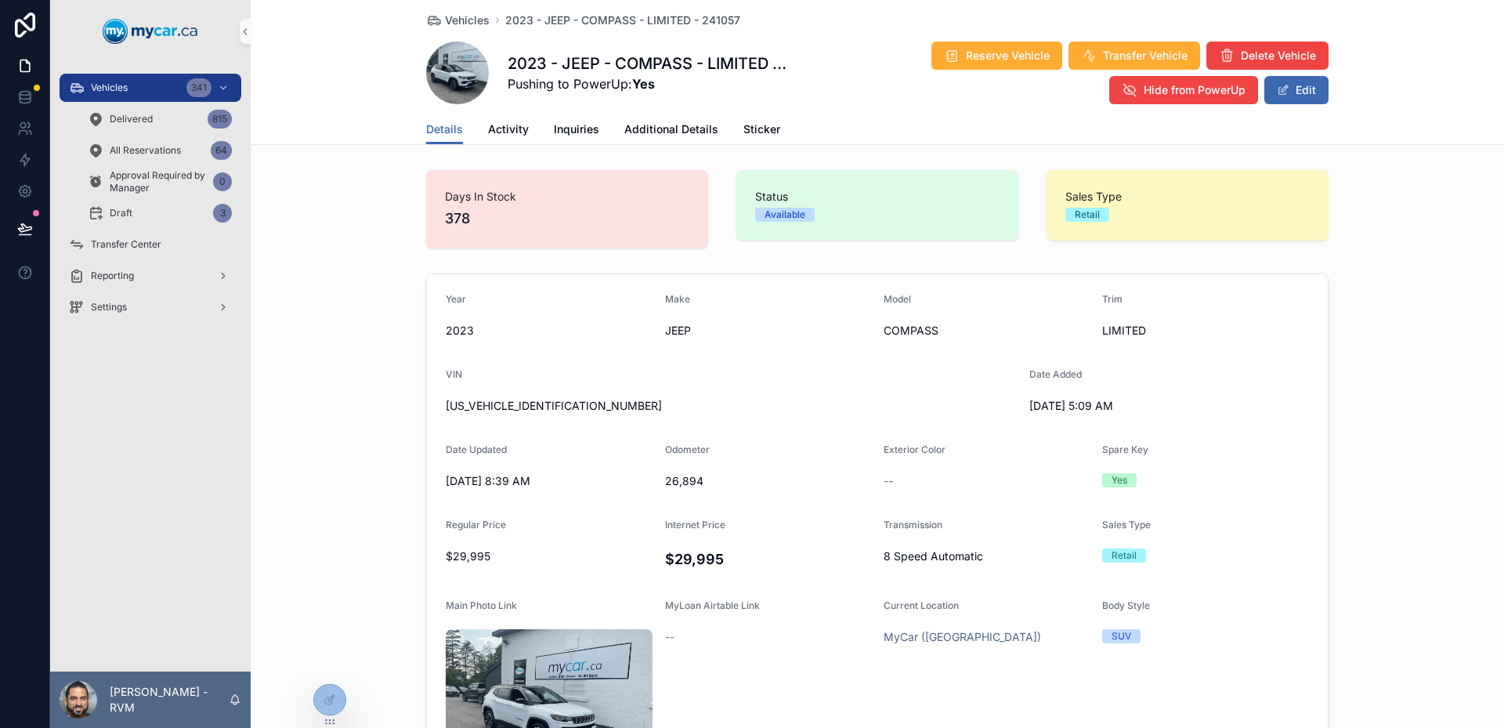
scroll to position [313, 0]
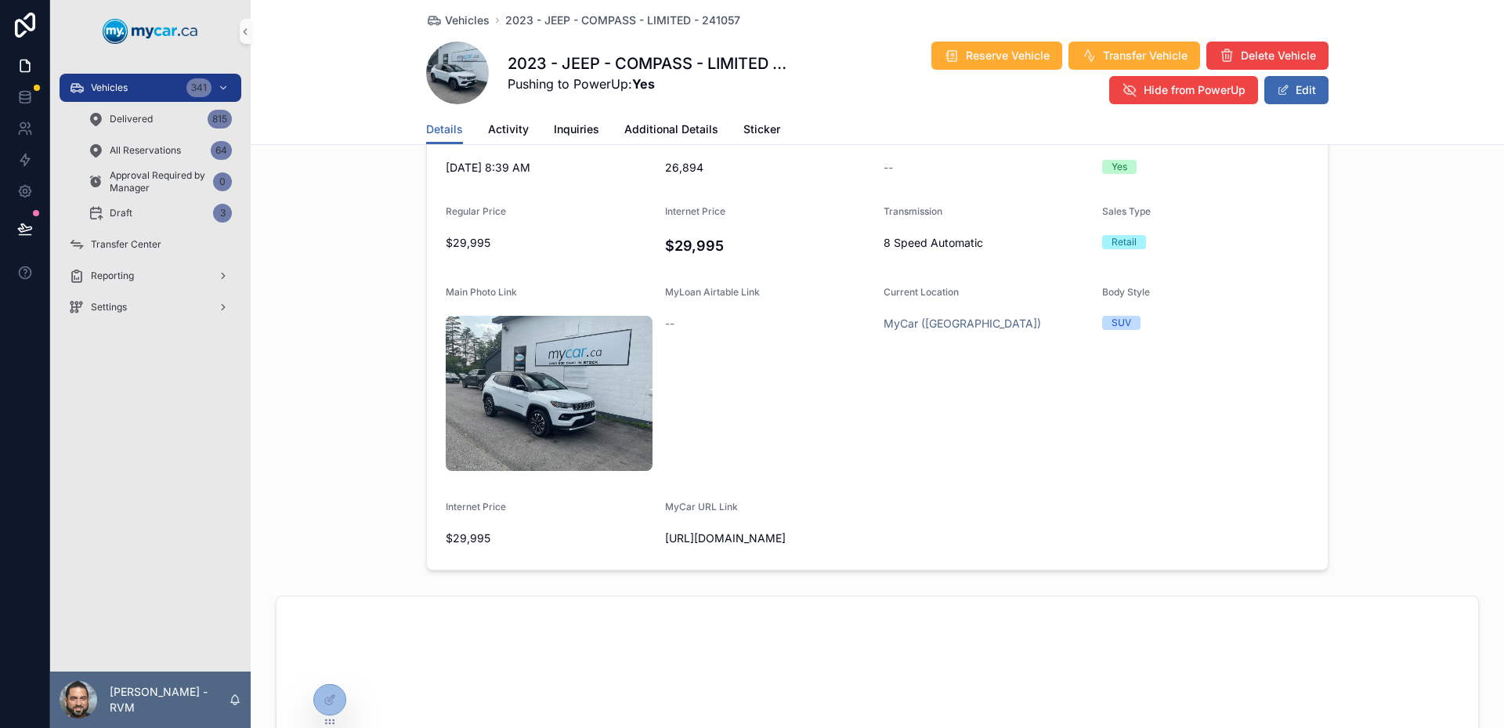
drag, startPoint x: 735, startPoint y: 413, endPoint x: 657, endPoint y: 401, distance: 79.2
click at [657, 401] on form "Year 2023 Make JEEP Model COMPASS Trim LIMITED VIN 3C4NJDCN3PT567477 Date Added…" at bounding box center [877, 265] width 901 height 608
copy span "[URL][DOMAIN_NAME]"
click at [1011, 380] on form "Year 2023 Make JEEP Model COMPASS Trim LIMITED VIN 3C4NJDCN3PT567477 Date Added…" at bounding box center [877, 265] width 901 height 608
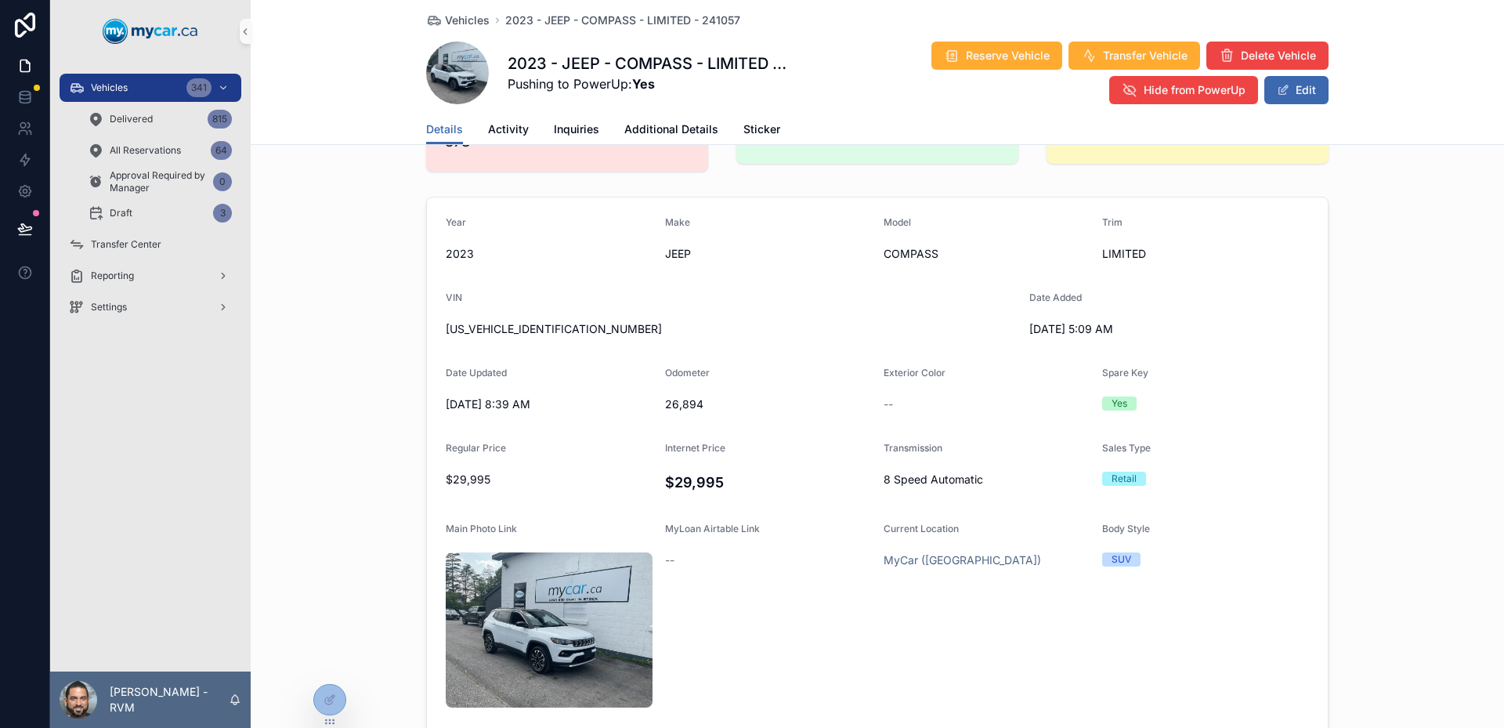
scroll to position [118, 0]
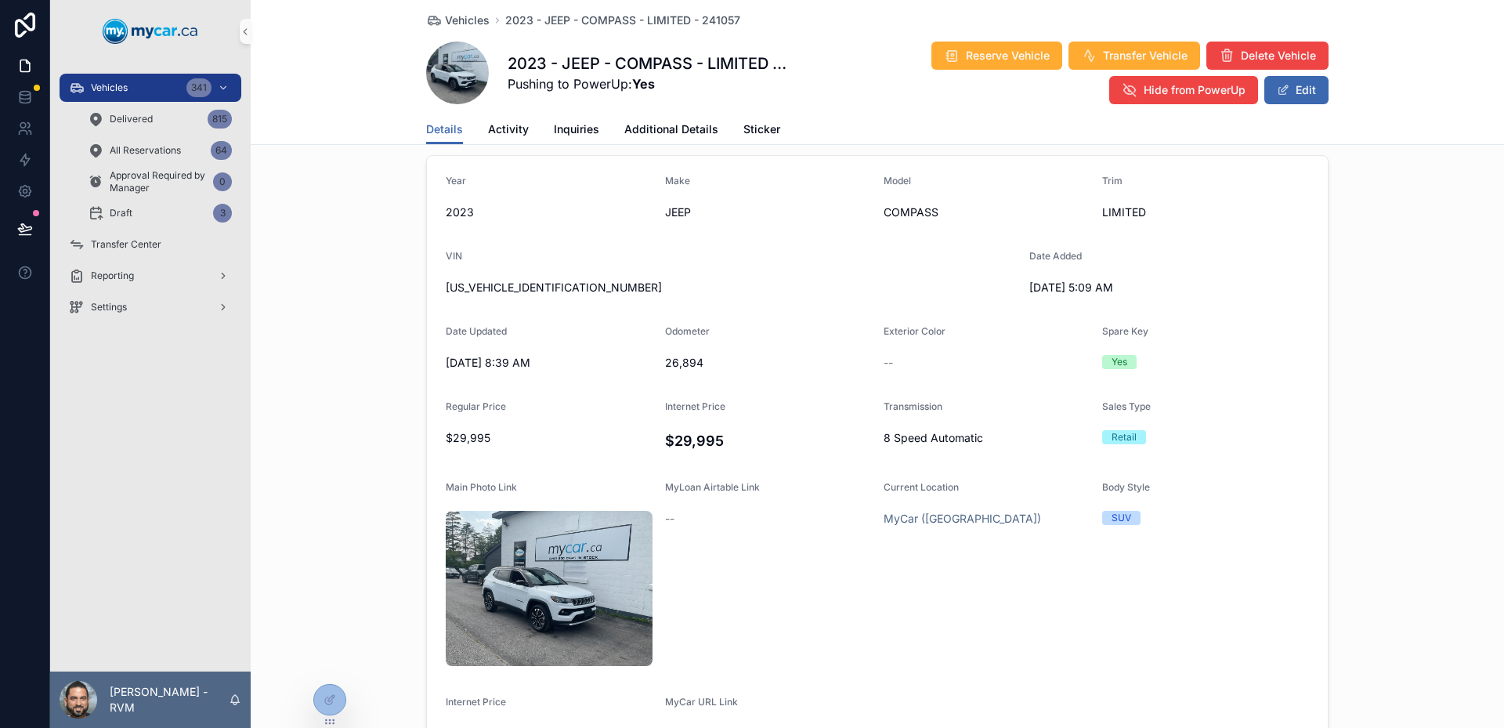
drag, startPoint x: 1011, startPoint y: 380, endPoint x: 974, endPoint y: 420, distance: 54.3
